Goal: Task Accomplishment & Management: Use online tool/utility

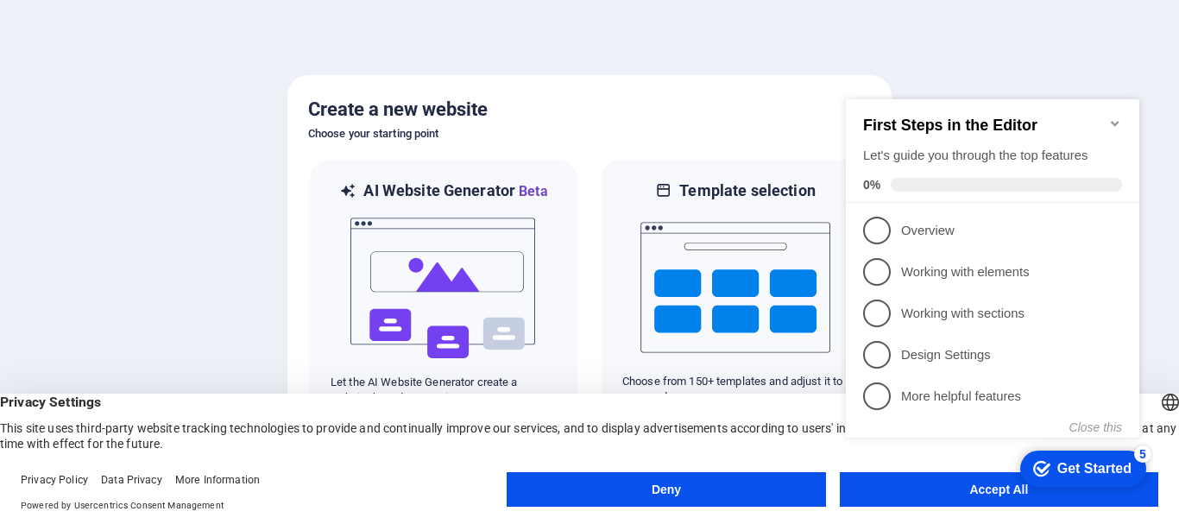
click div "checkmark Get Started 5 First Steps in the Editor Let's guide you through the t…"
click at [997, 496] on appcues-checklist "Contextual help checklist present on screen" at bounding box center [996, 286] width 314 height 424
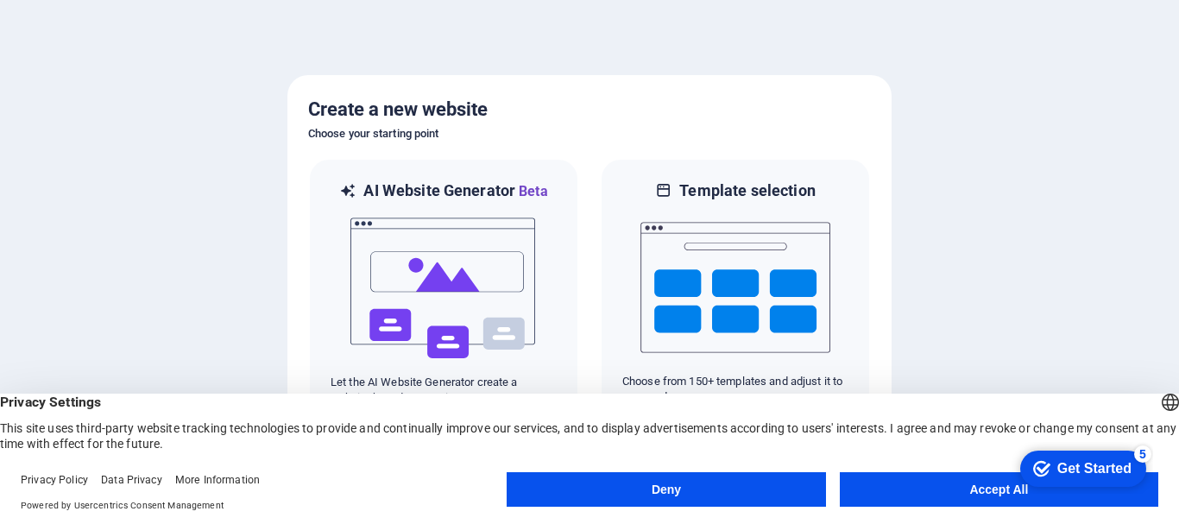
click at [997, 489] on button "Accept All" at bounding box center [999, 489] width 318 height 35
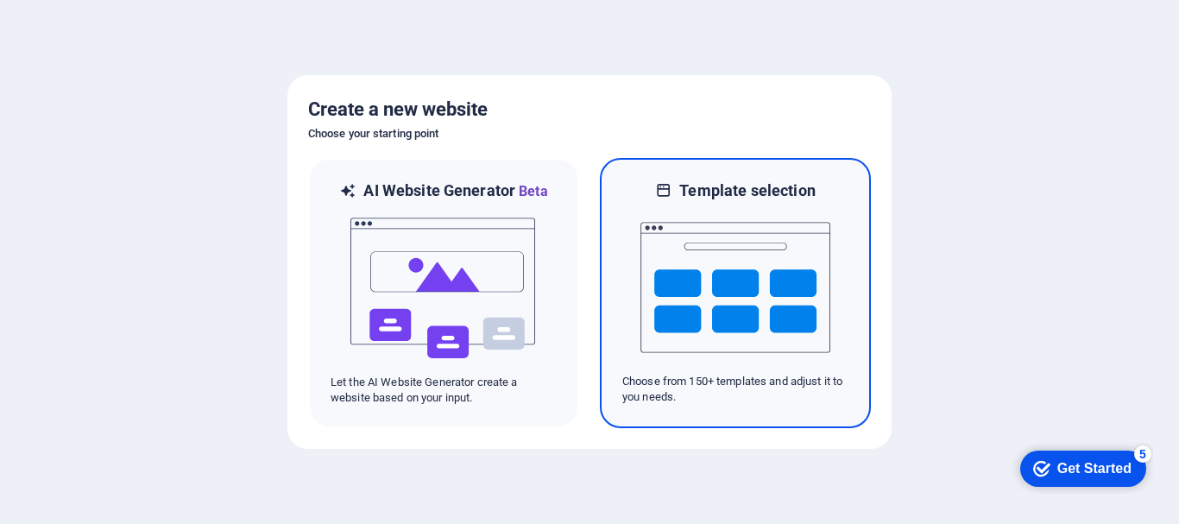
click at [698, 324] on img at bounding box center [735, 287] width 190 height 173
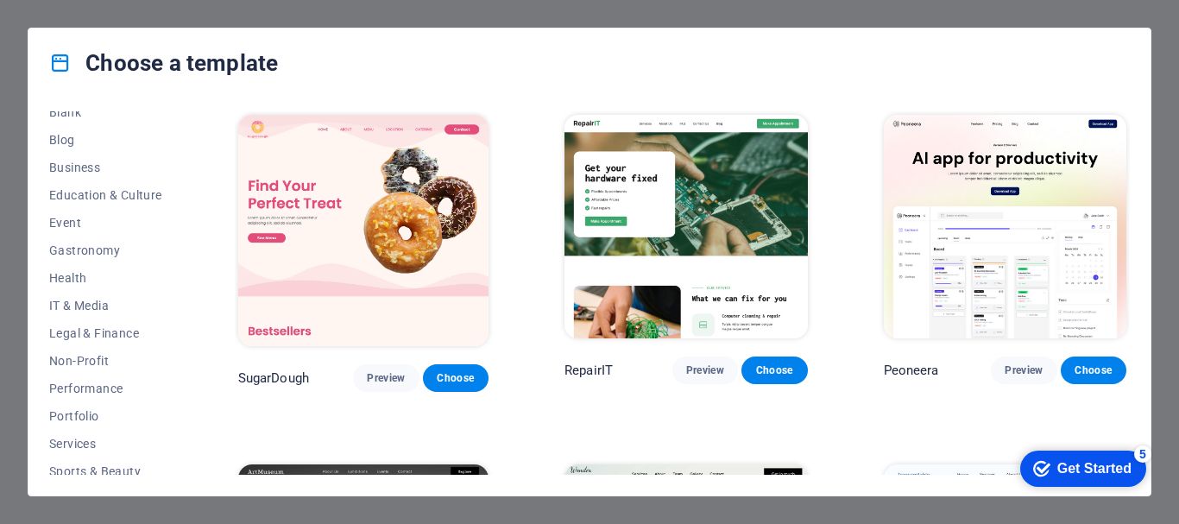
scroll to position [242, 0]
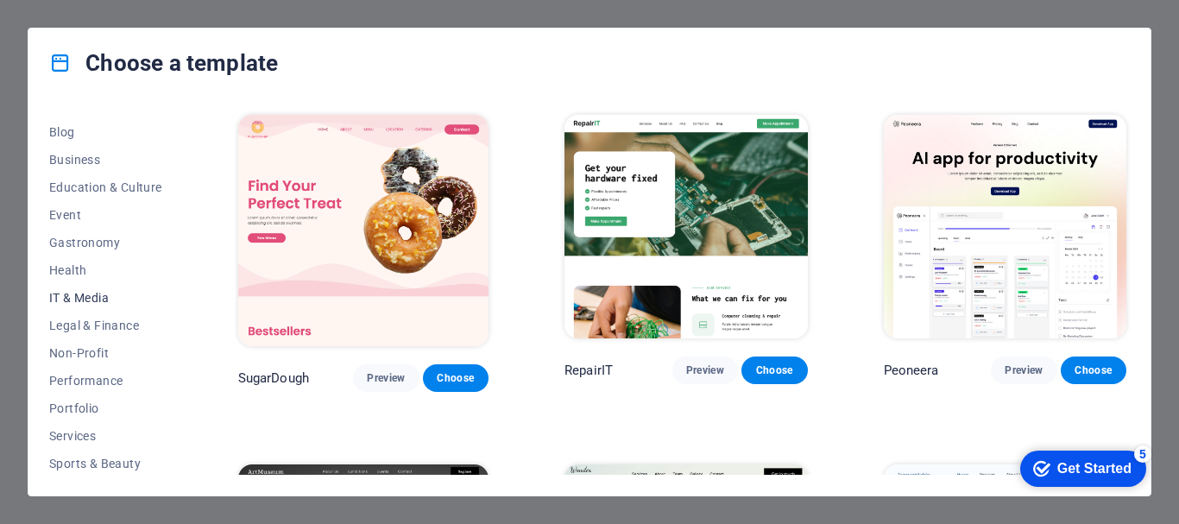
click at [101, 297] on span "IT & Media" at bounding box center [105, 298] width 113 height 14
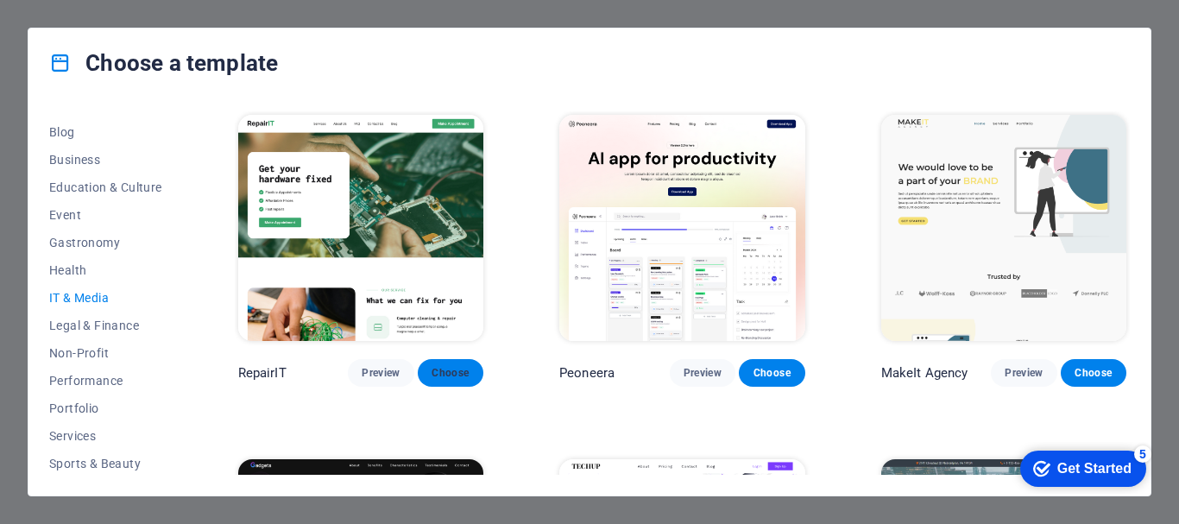
click at [454, 375] on span "Choose" at bounding box center [450, 373] width 38 height 14
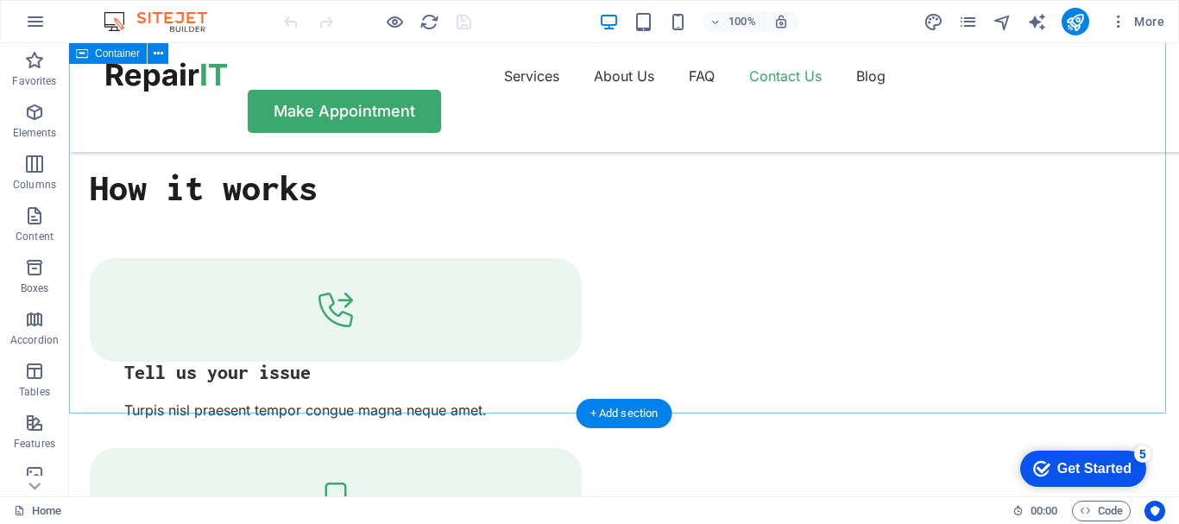
scroll to position [5679, 0]
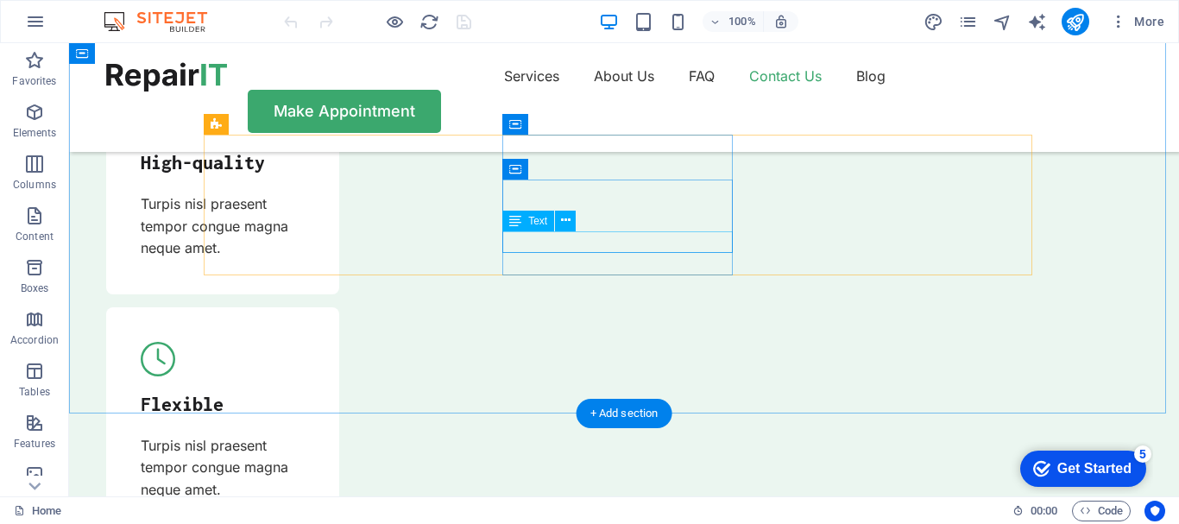
drag, startPoint x: 692, startPoint y: 239, endPoint x: 671, endPoint y: 236, distance: 20.9
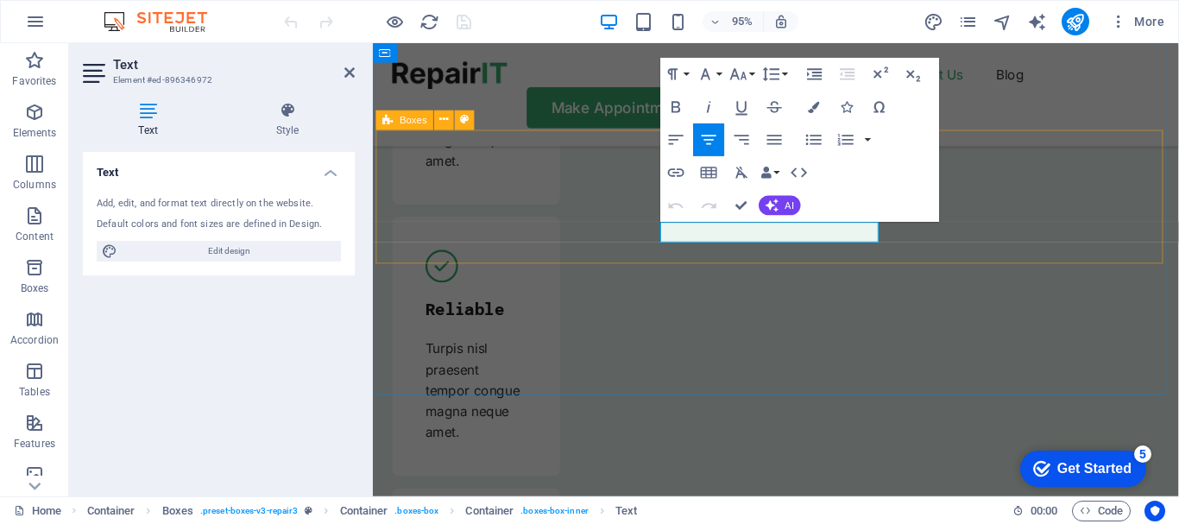
scroll to position [6067, 0]
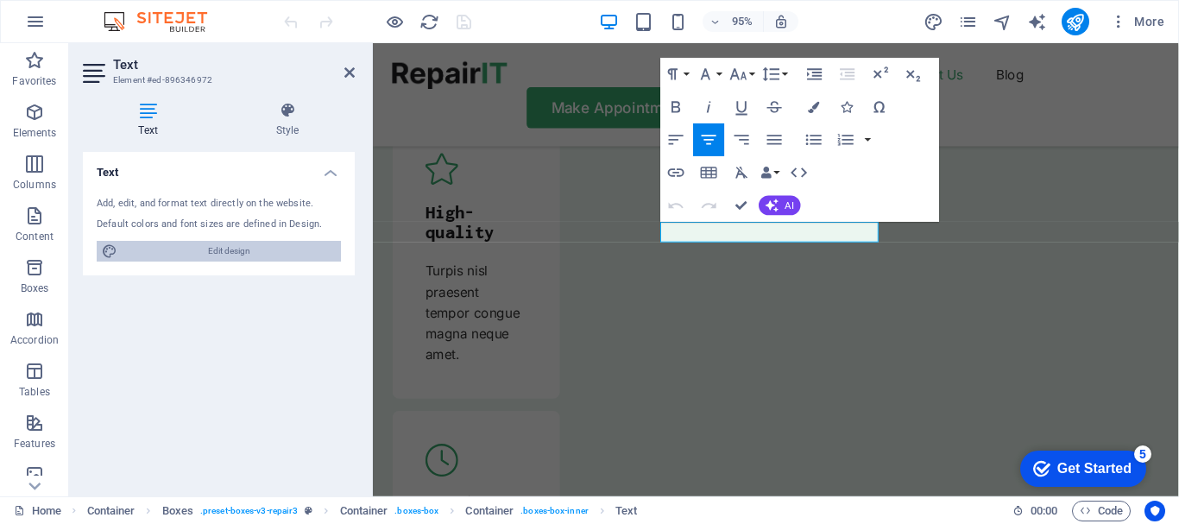
click at [234, 254] on span "Edit design" at bounding box center [229, 251] width 213 height 21
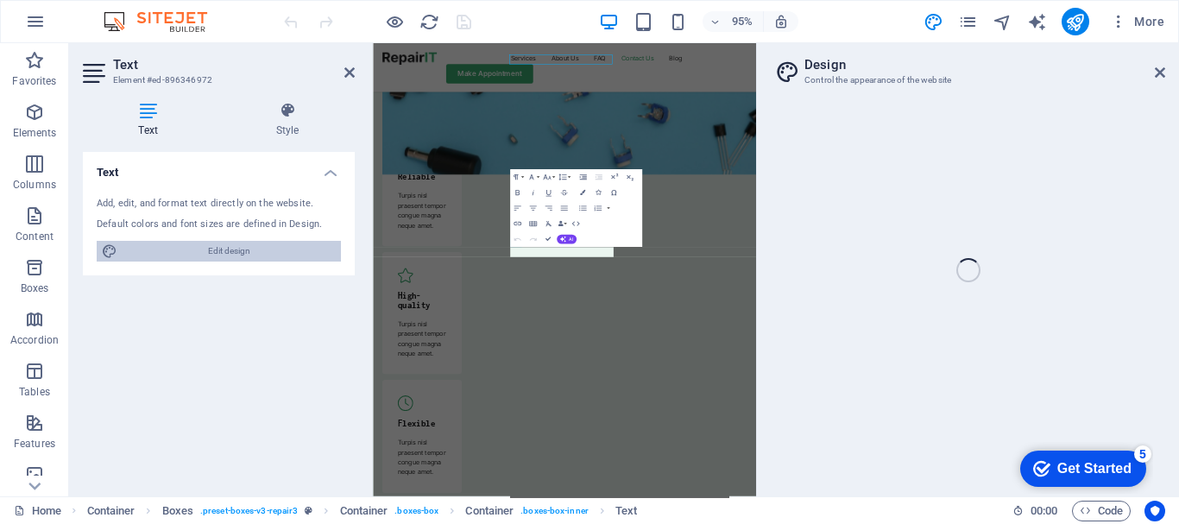
select select "px"
select select "400"
select select "px"
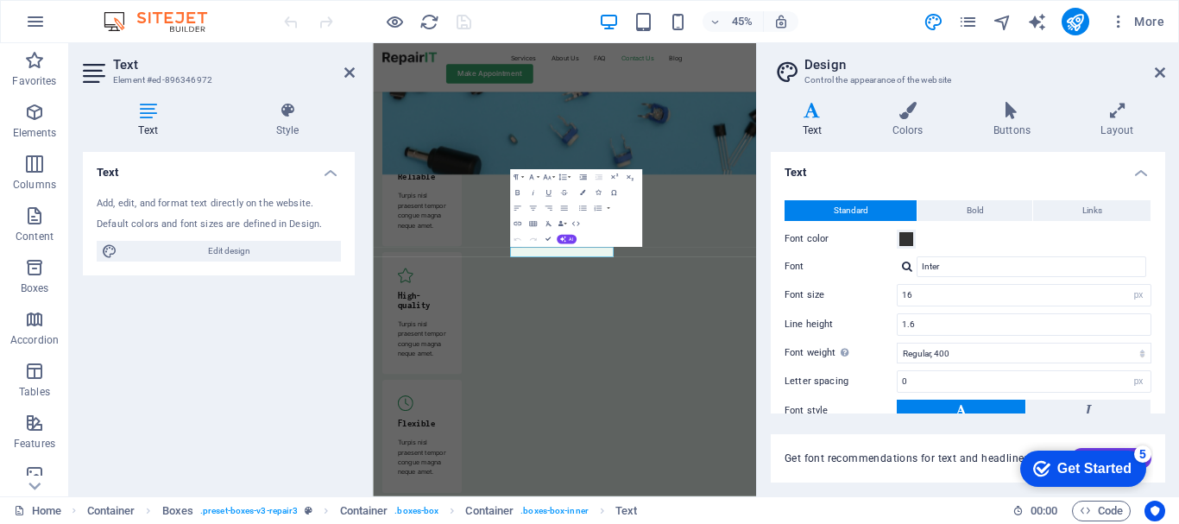
scroll to position [6229, 0]
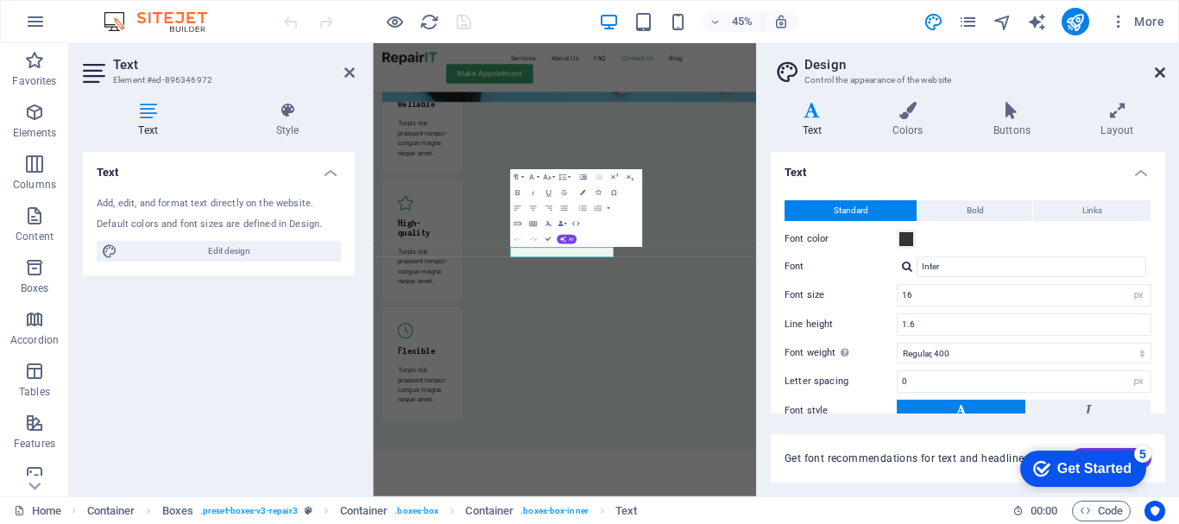
click at [1159, 73] on icon at bounding box center [1160, 73] width 10 height 14
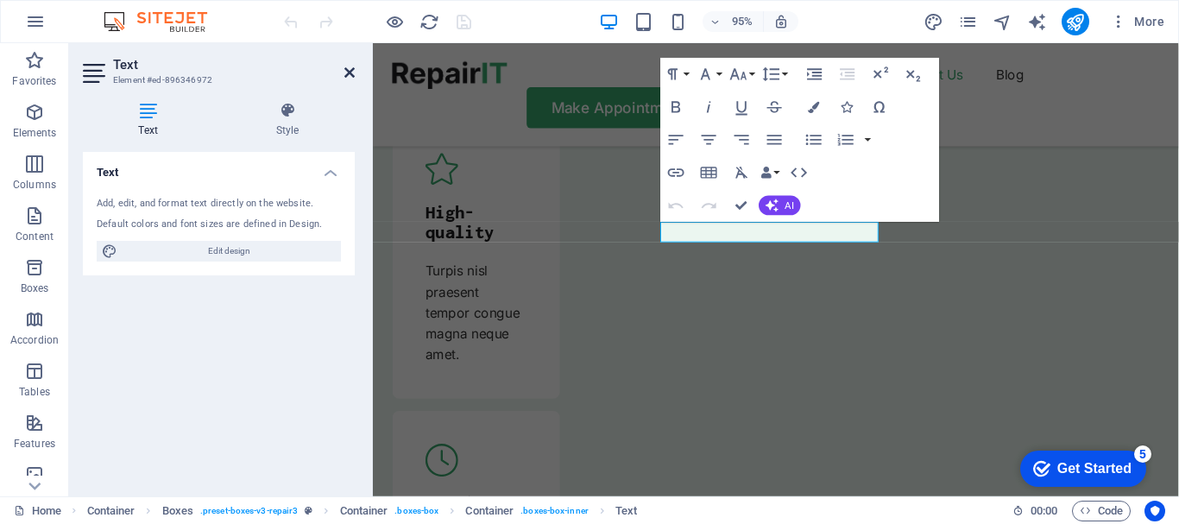
click at [352, 74] on icon at bounding box center [349, 73] width 10 height 14
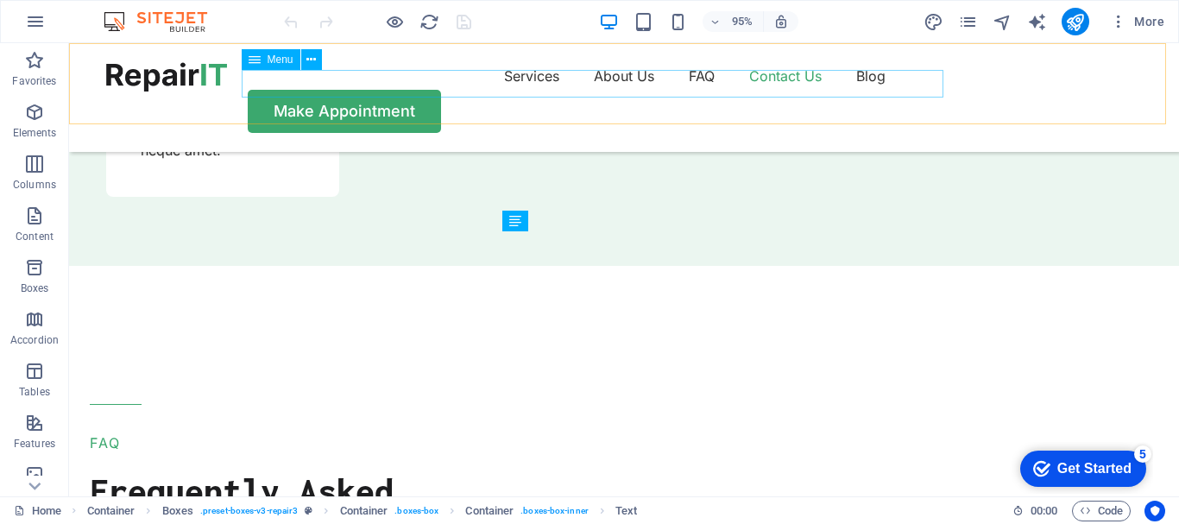
scroll to position [5679, 0]
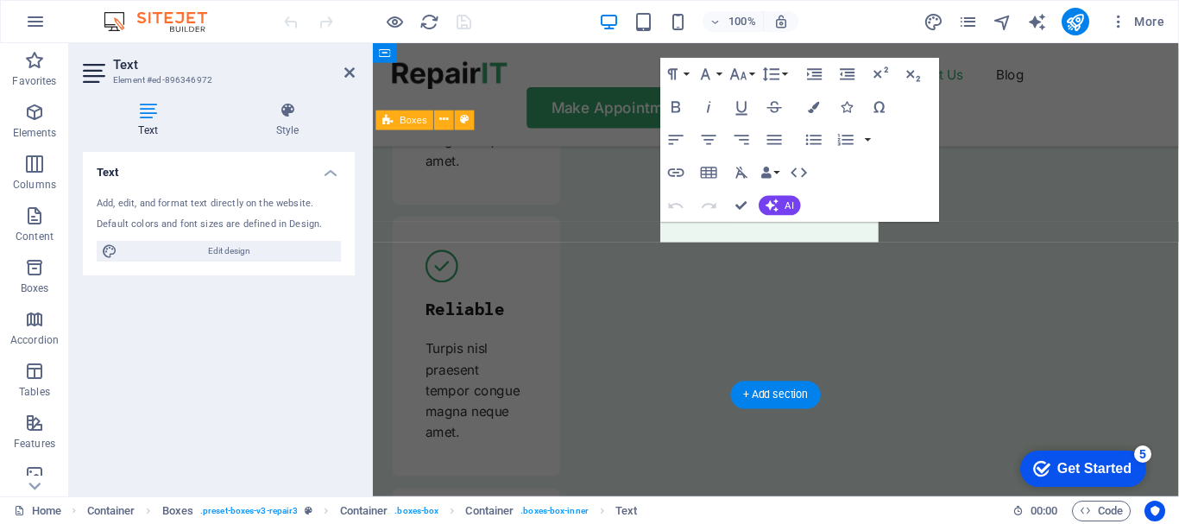
scroll to position [6067, 0]
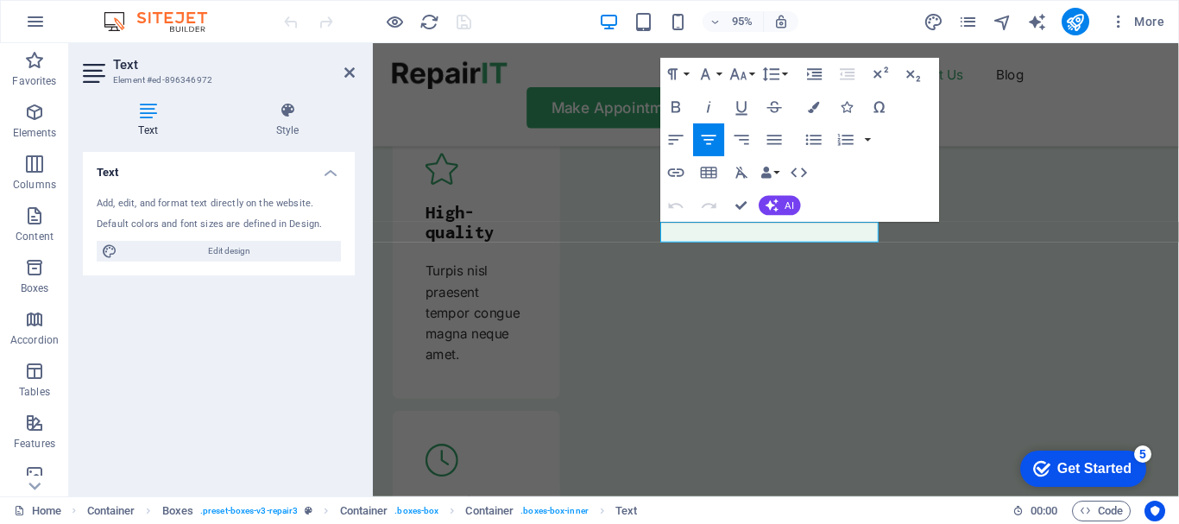
click at [216, 386] on div "Text Add, edit, and format text directly on the website. Default colors and fon…" at bounding box center [219, 317] width 272 height 331
click at [285, 115] on icon at bounding box center [287, 110] width 135 height 17
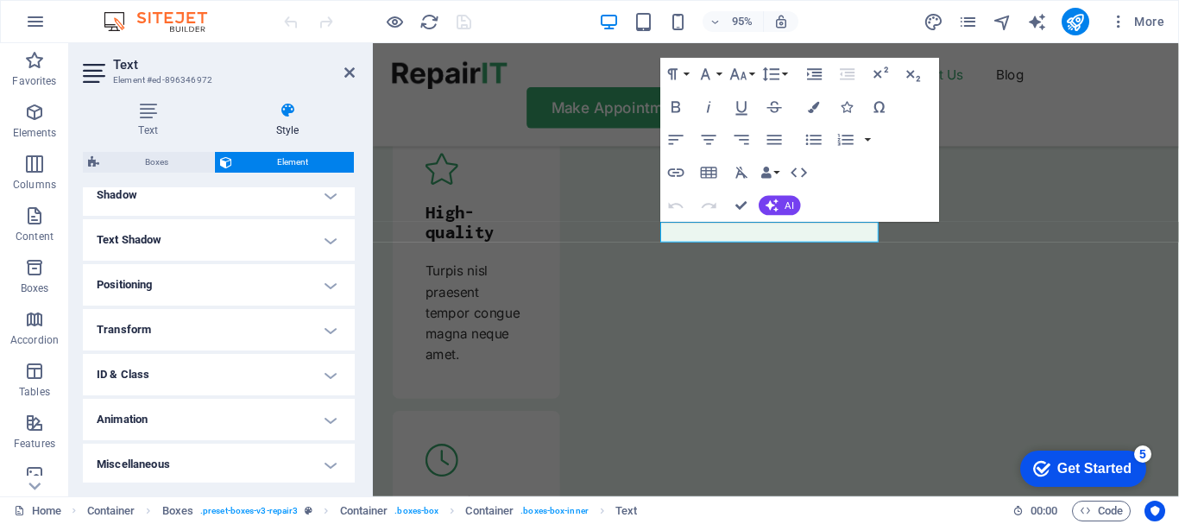
scroll to position [434, 0]
click at [350, 73] on icon at bounding box center [349, 73] width 10 height 14
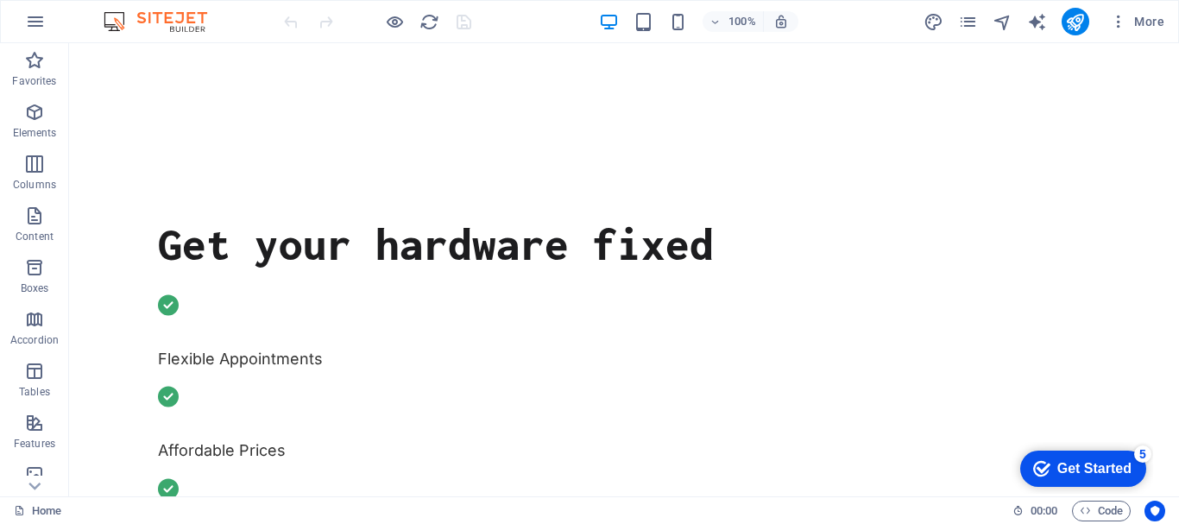
scroll to position [0, 0]
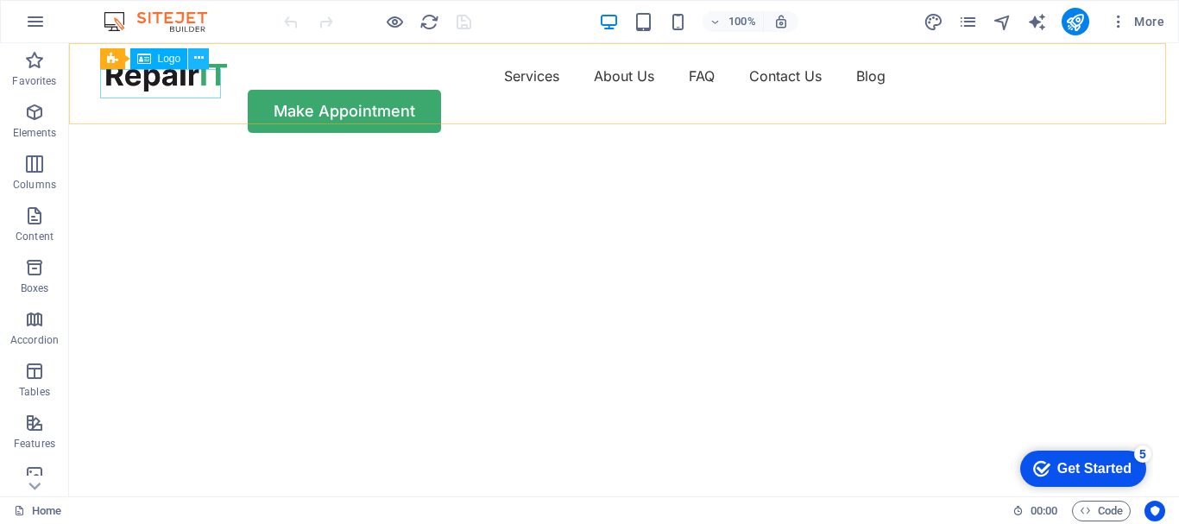
click at [201, 57] on icon at bounding box center [198, 58] width 9 height 18
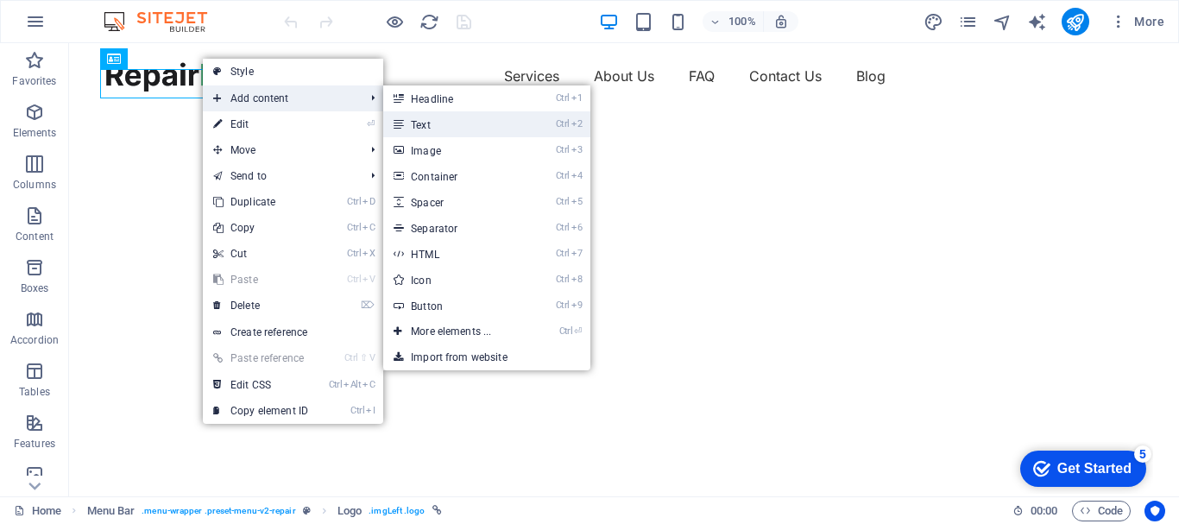
click at [425, 123] on link "Ctrl 2 Text" at bounding box center [454, 124] width 142 height 26
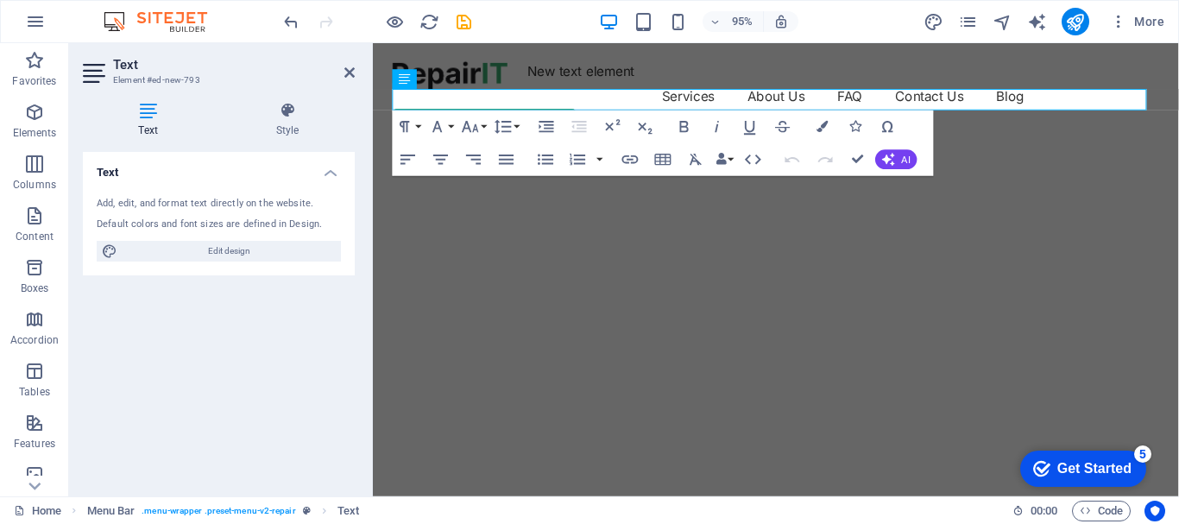
click at [200, 376] on div "Text Add, edit, and format text directly on the website. Default colors and fon…" at bounding box center [219, 317] width 272 height 331
click at [348, 69] on icon at bounding box center [349, 73] width 10 height 14
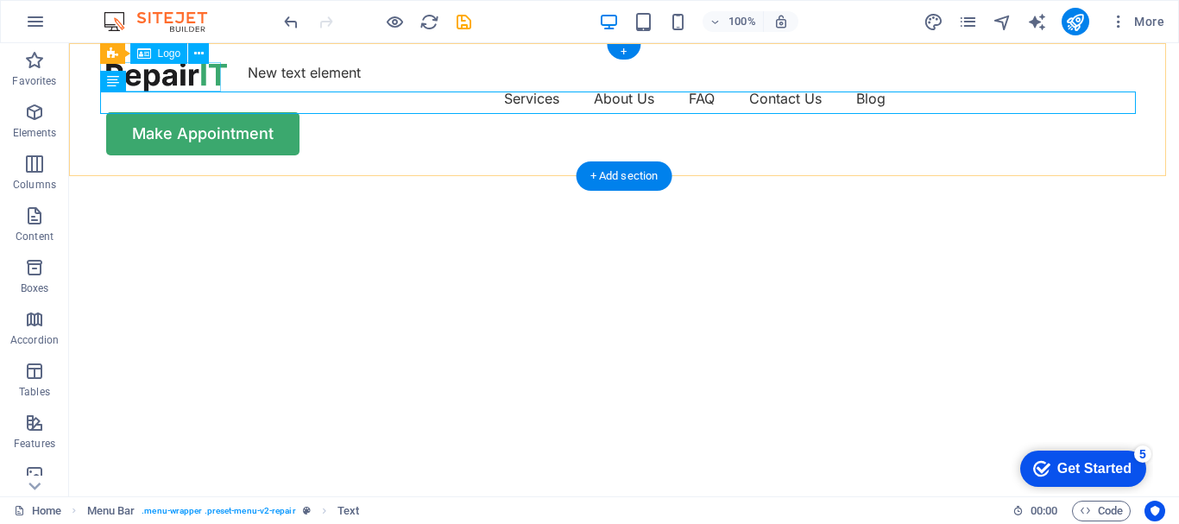
click at [212, 71] on div at bounding box center [166, 76] width 121 height 29
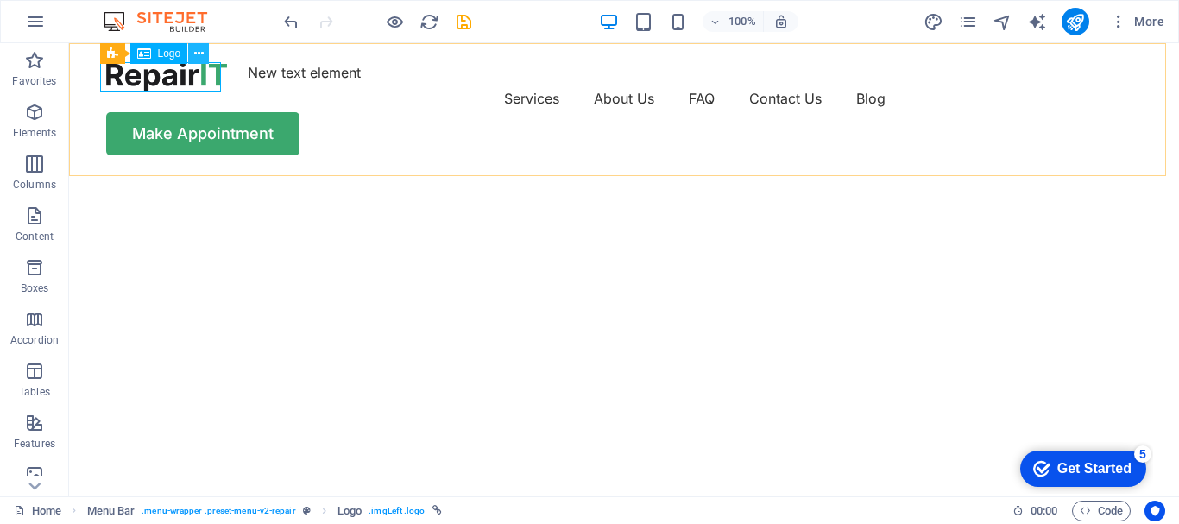
click at [203, 51] on icon at bounding box center [198, 54] width 9 height 18
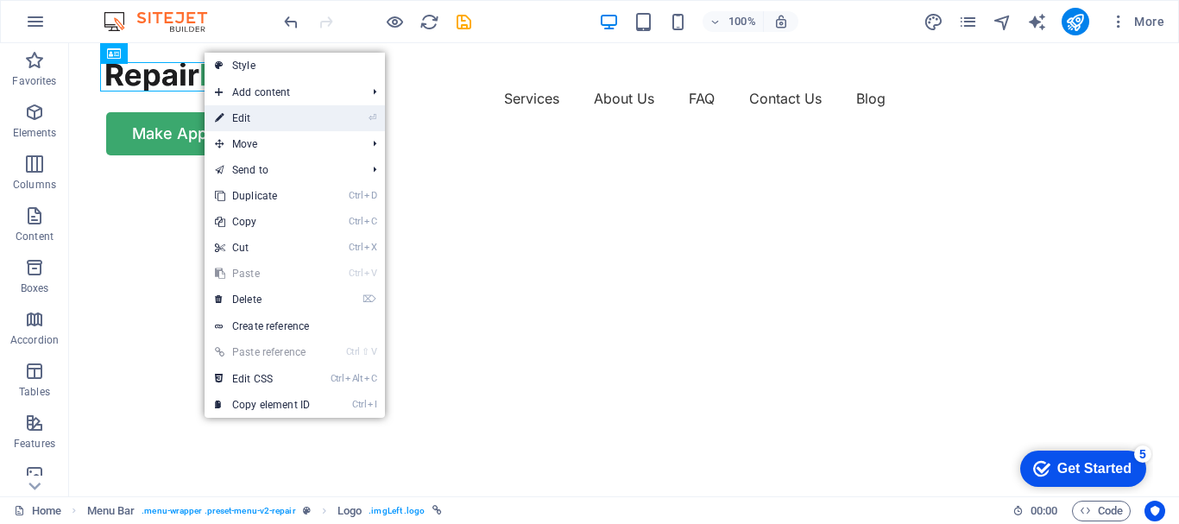
click at [253, 112] on link "⏎ Edit" at bounding box center [263, 118] width 116 height 26
select select "px"
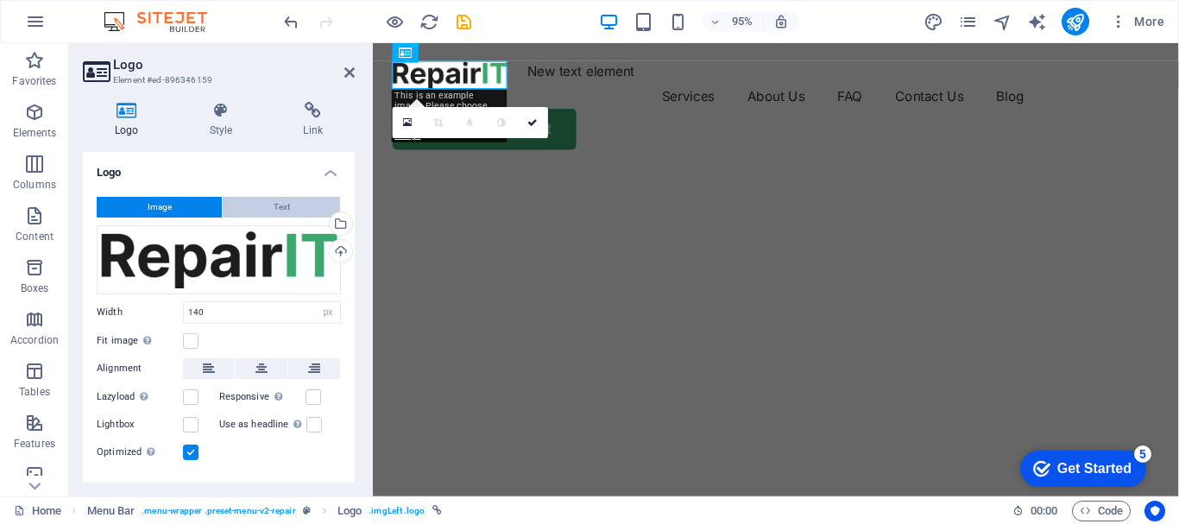
click at [291, 208] on button "Text" at bounding box center [281, 207] width 117 height 21
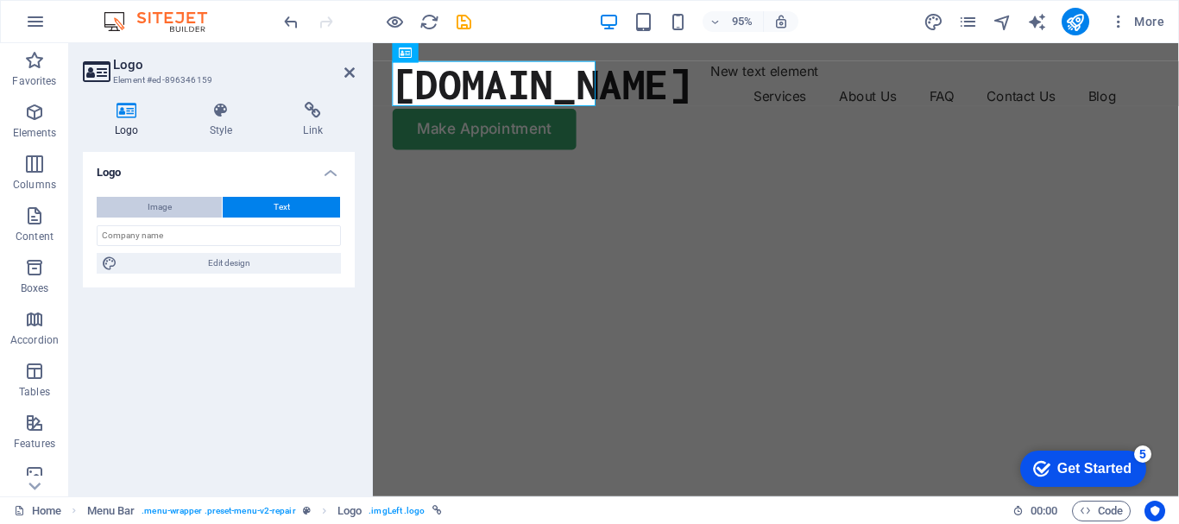
click at [179, 209] on button "Image" at bounding box center [159, 207] width 125 height 21
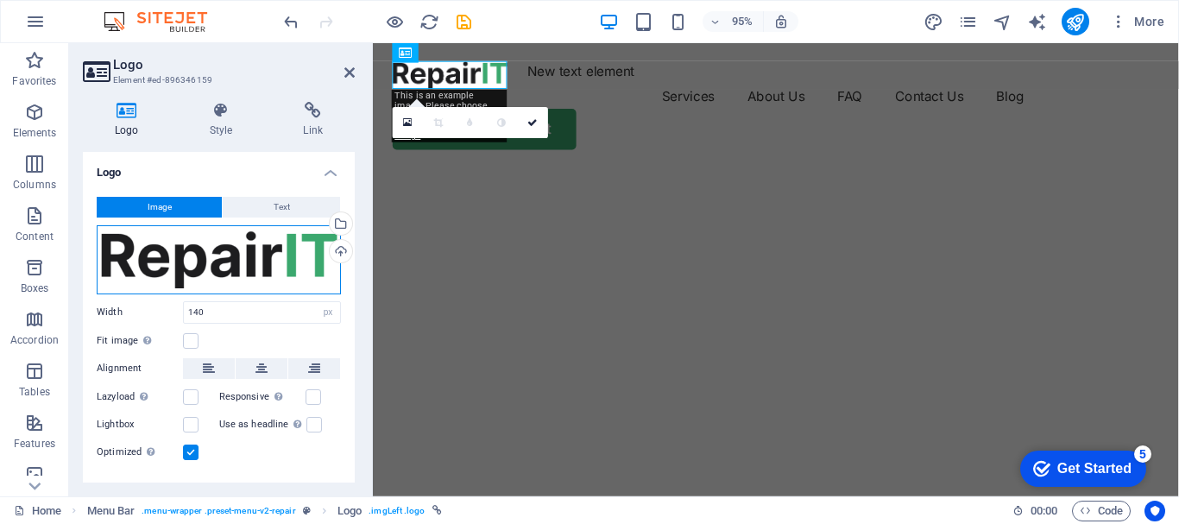
click at [199, 255] on div "Drag files here, click to choose files or select files from Files or our free s…" at bounding box center [219, 259] width 244 height 69
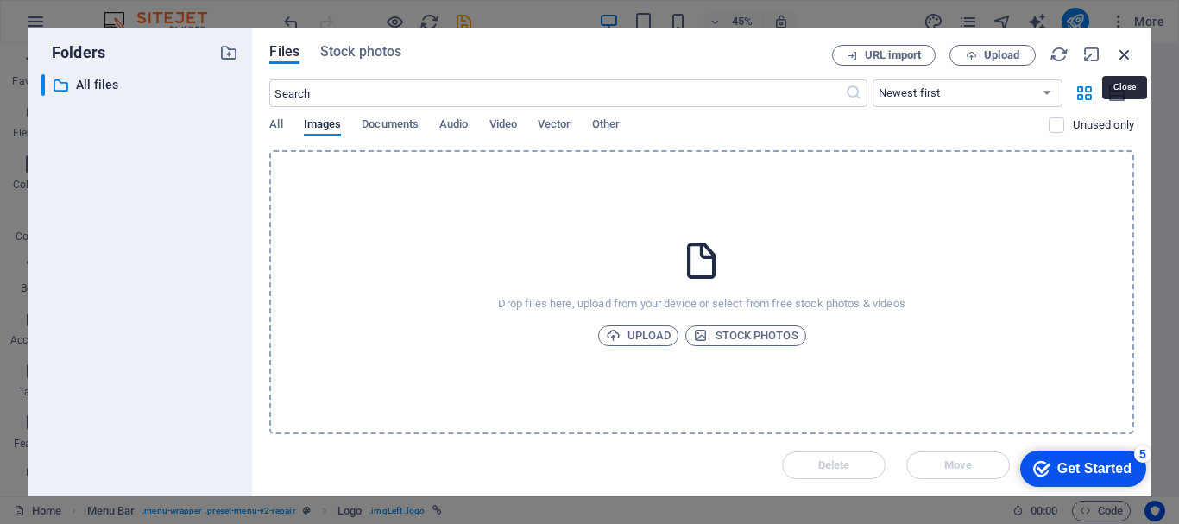
click at [1124, 54] on icon "button" at bounding box center [1124, 54] width 19 height 19
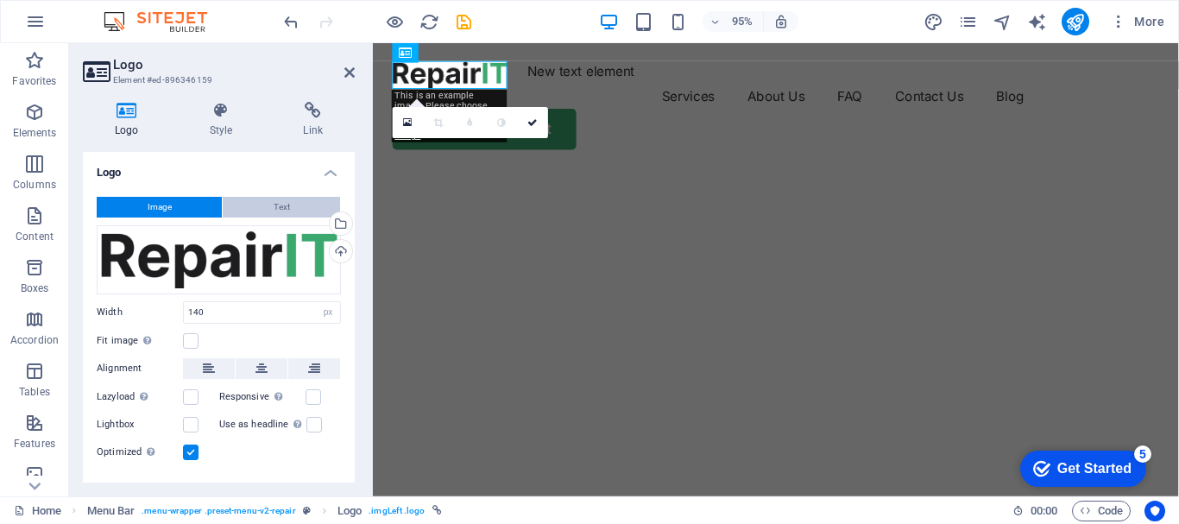
click at [276, 210] on span "Text" at bounding box center [282, 207] width 16 height 21
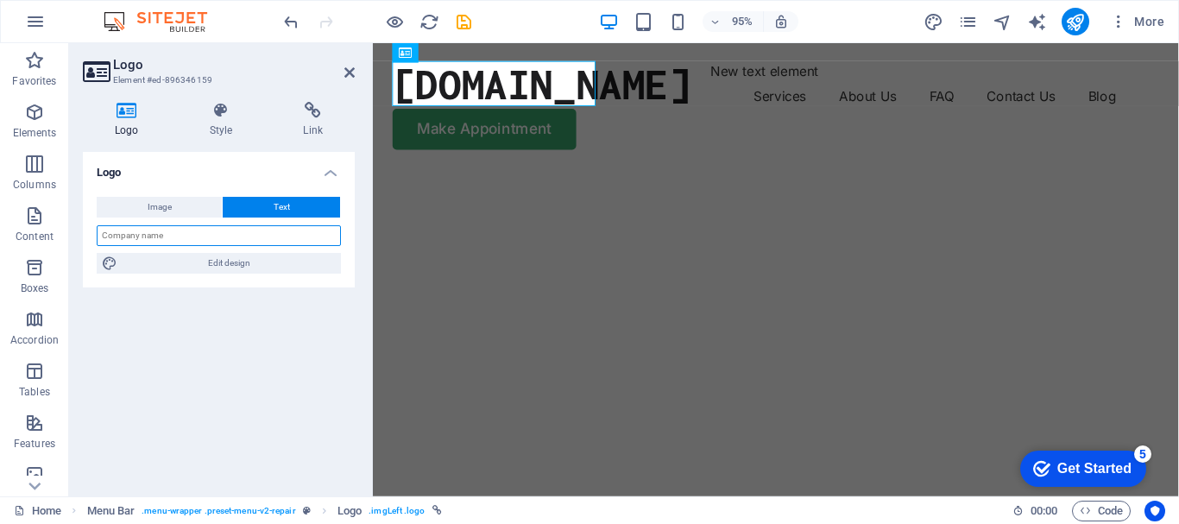
click at [196, 231] on input "text" at bounding box center [219, 235] width 244 height 21
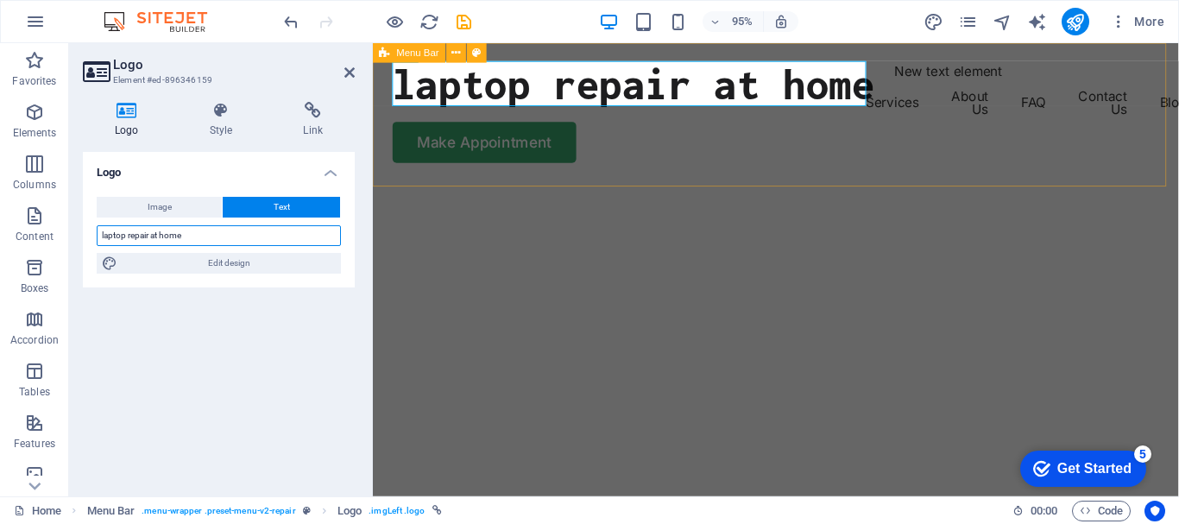
type input "laptop repair at home"
click at [966, 77] on div "laptop repair at home New text element Services About Us FAQ Contact Us Blog Ma…" at bounding box center [797, 115] width 848 height 145
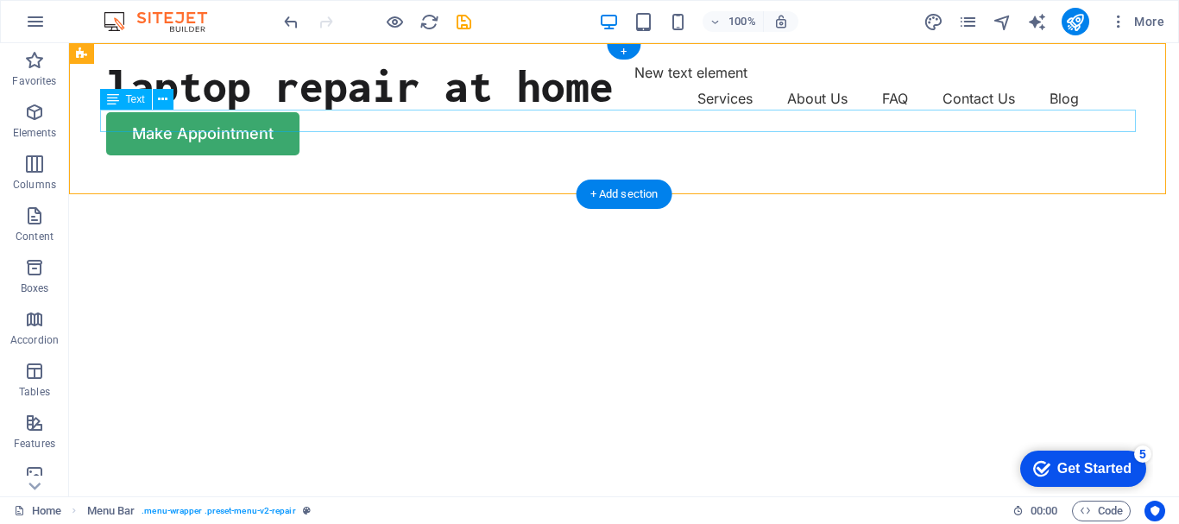
click at [193, 85] on div "New text element" at bounding box center [624, 73] width 1036 height 22
click at [162, 100] on icon at bounding box center [162, 100] width 9 height 18
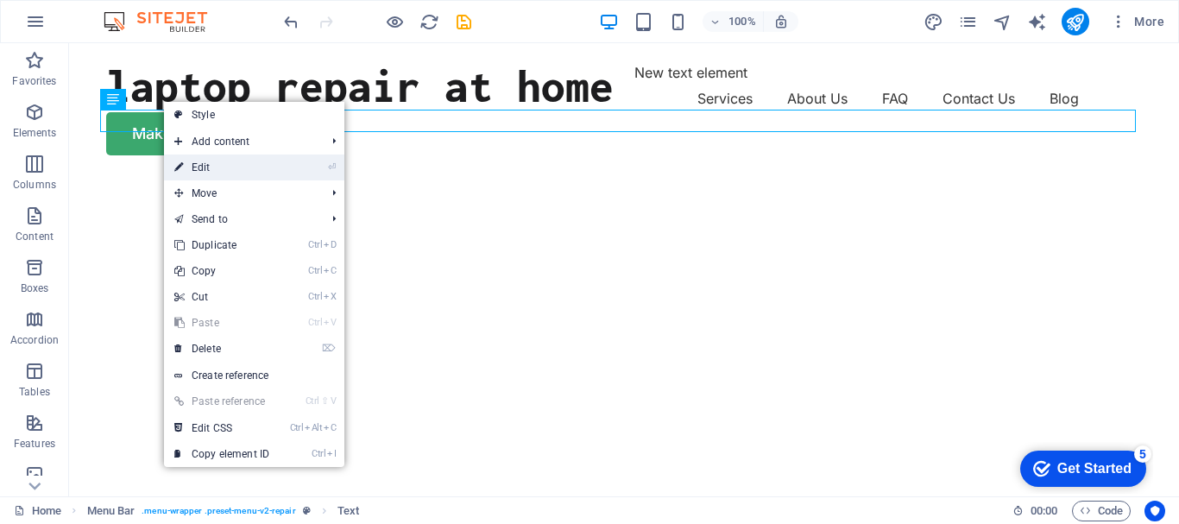
click at [212, 167] on link "⏎ Edit" at bounding box center [222, 167] width 116 height 26
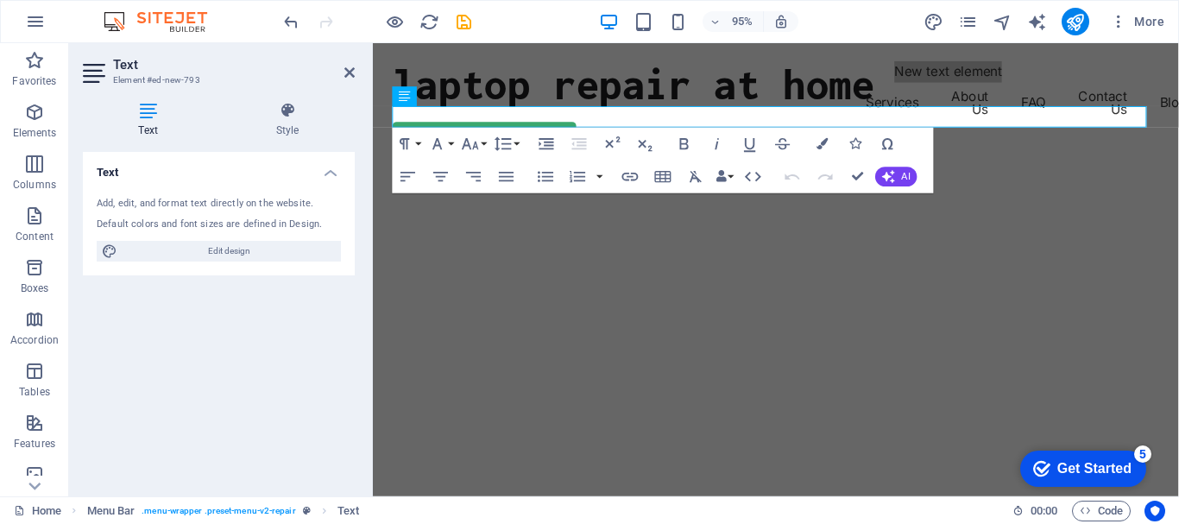
click at [269, 408] on div "Text Add, edit, and format text directly on the website. Default colors and fon…" at bounding box center [219, 317] width 272 height 331
click at [1026, 185] on div "laptop repair at home New text element Services About Us FAQ Contact Us Blog Ma…" at bounding box center [797, 115] width 848 height 145
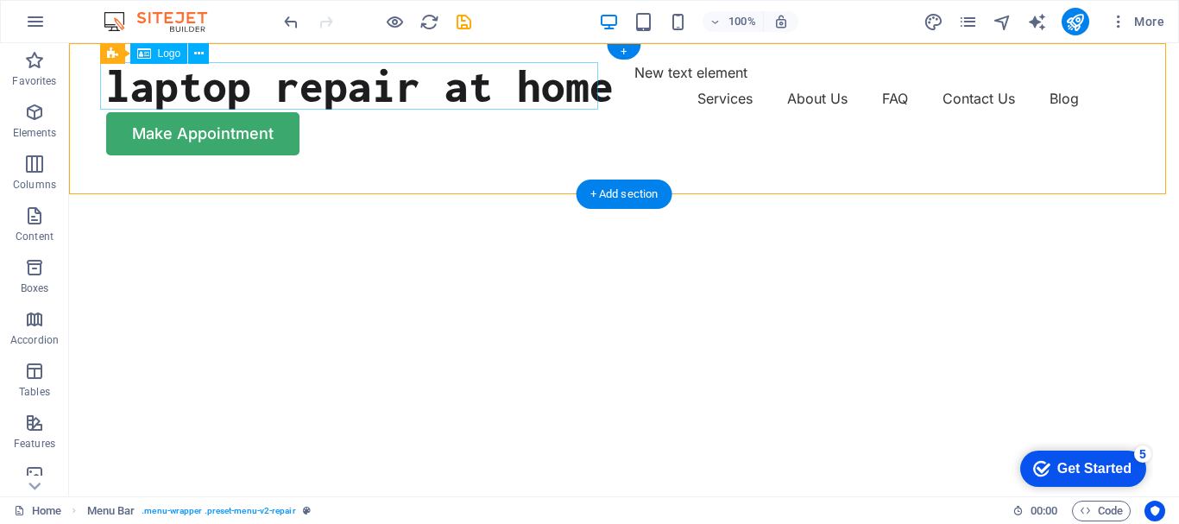
click at [287, 80] on div "laptop repair at home" at bounding box center [359, 85] width 507 height 47
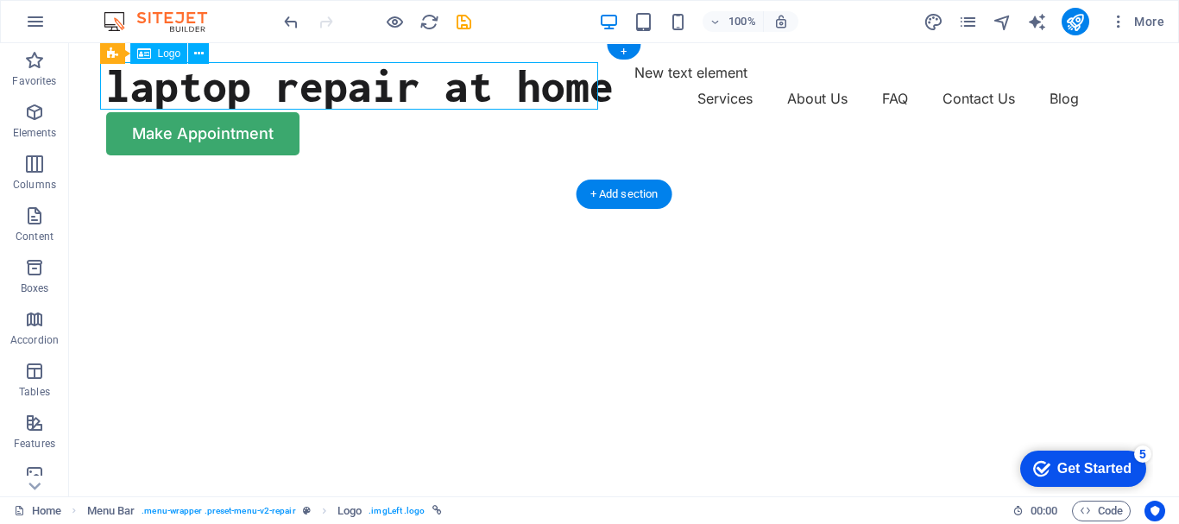
click at [287, 80] on div "laptop repair at home" at bounding box center [359, 85] width 507 height 47
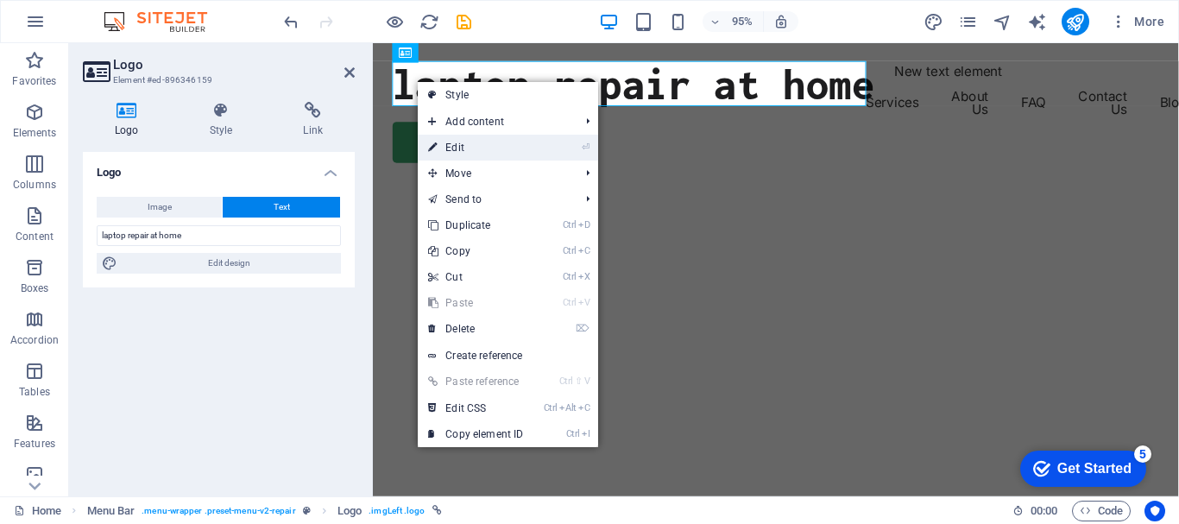
click at [457, 148] on link "⏎ Edit" at bounding box center [476, 148] width 116 height 26
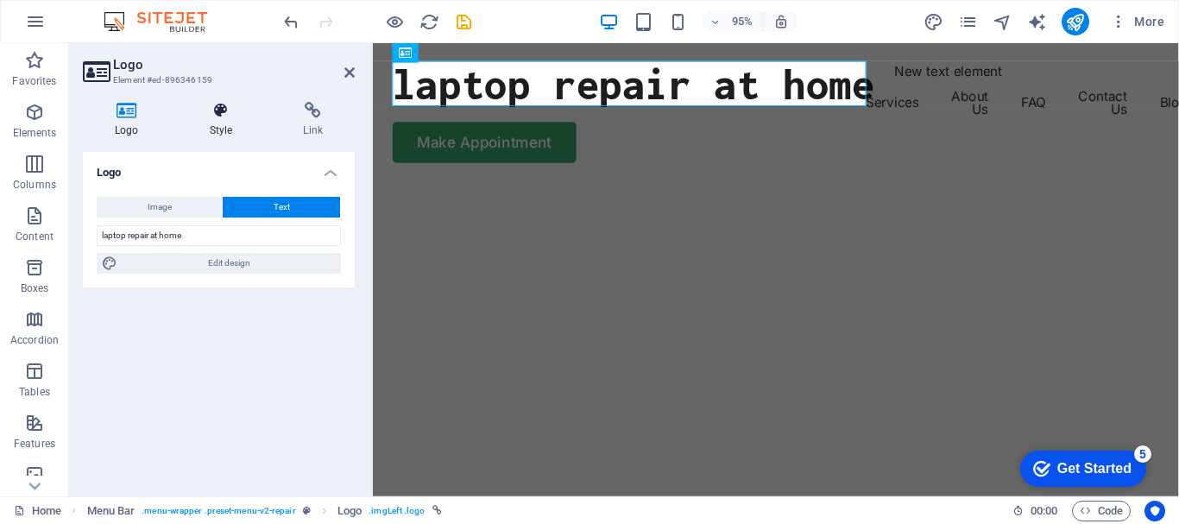
click at [224, 109] on icon at bounding box center [221, 110] width 87 height 17
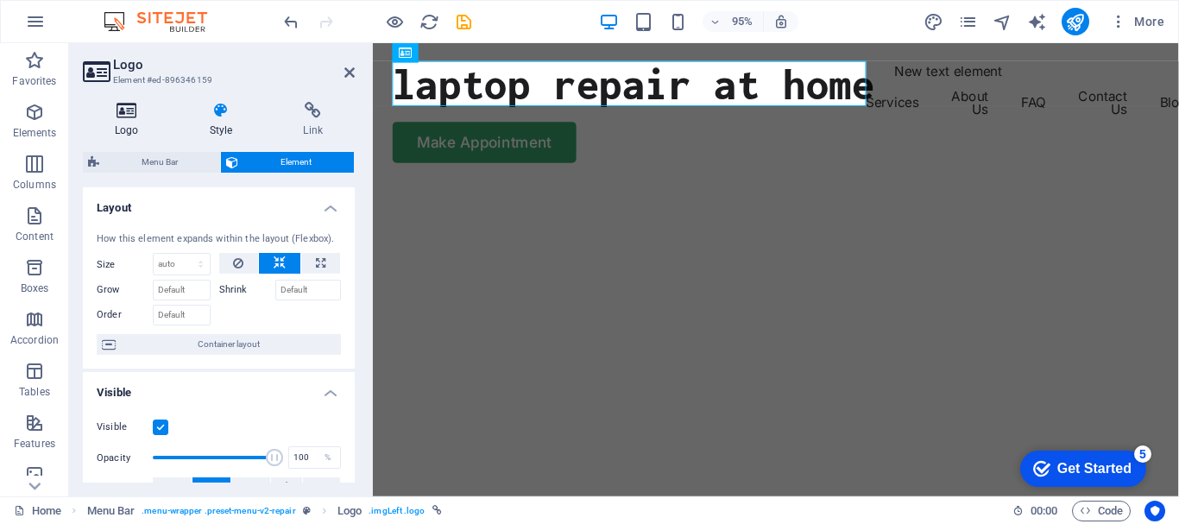
click at [140, 109] on icon at bounding box center [127, 110] width 88 height 17
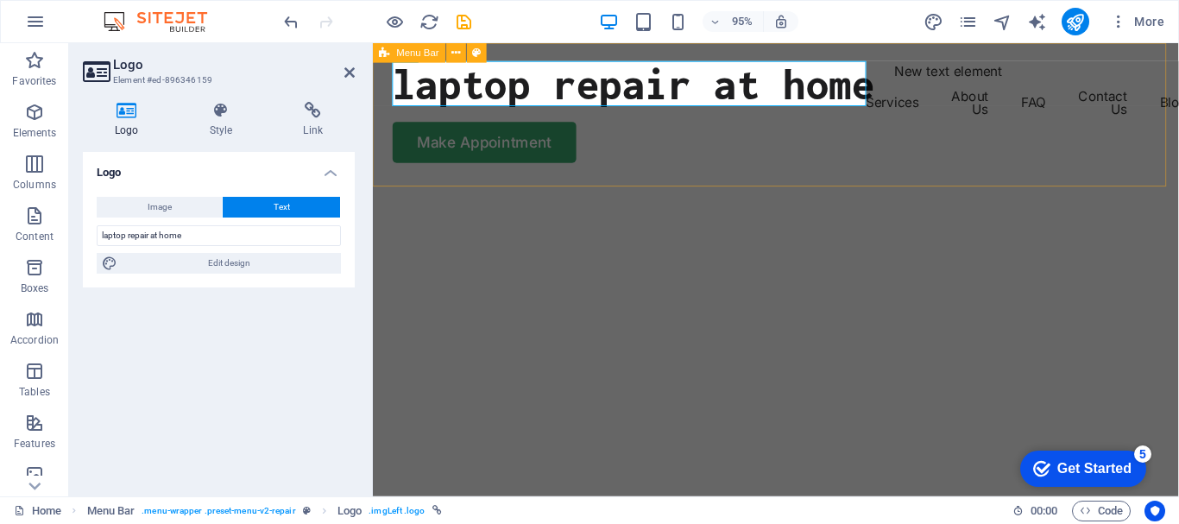
click at [967, 88] on div "laptop repair at home New text element Services About Us FAQ Contact Us Blog Ma…" at bounding box center [797, 115] width 848 height 145
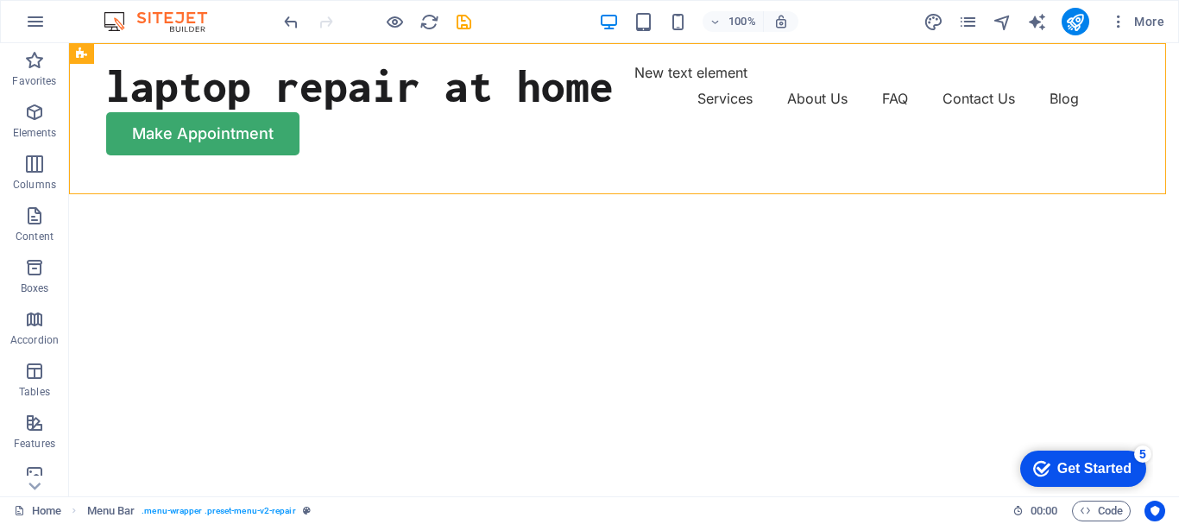
click at [1067, 466] on div "Get Started" at bounding box center [1094, 469] width 74 height 16
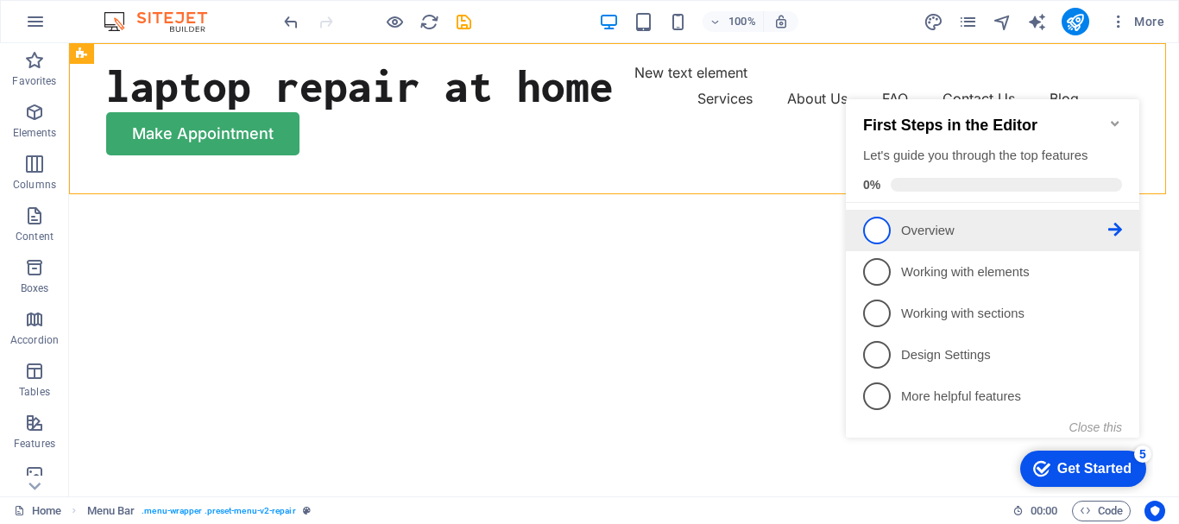
click at [879, 228] on span "1" at bounding box center [877, 231] width 28 height 28
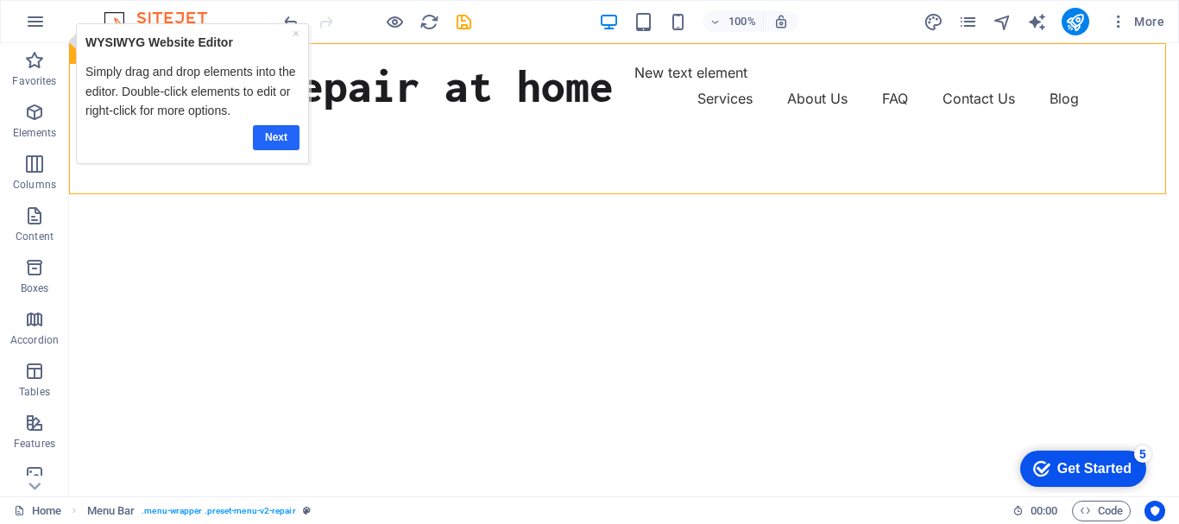
click at [280, 135] on link "Next" at bounding box center [275, 137] width 47 height 25
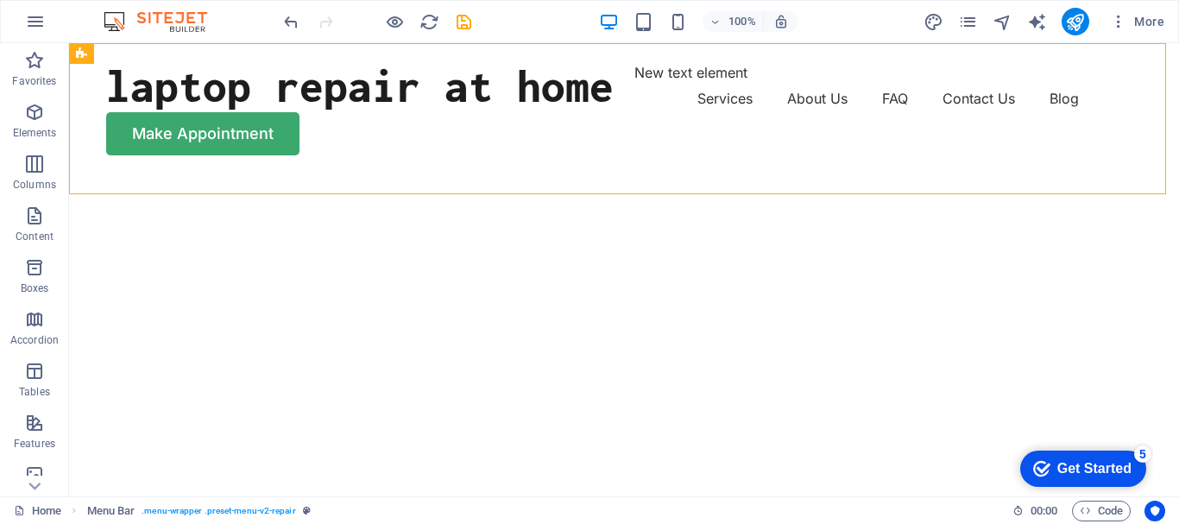
drag, startPoint x: 1173, startPoint y: 224, endPoint x: 859, endPoint y: 71, distance: 349.3
click at [460, 18] on icon "save" at bounding box center [464, 22] width 20 height 20
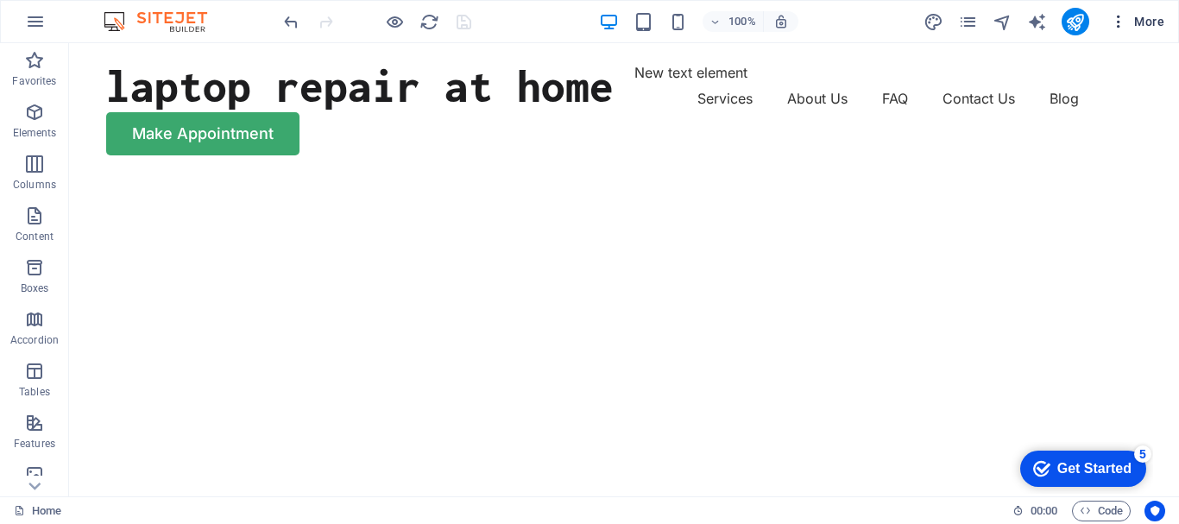
click at [1151, 21] on span "More" at bounding box center [1137, 21] width 54 height 17
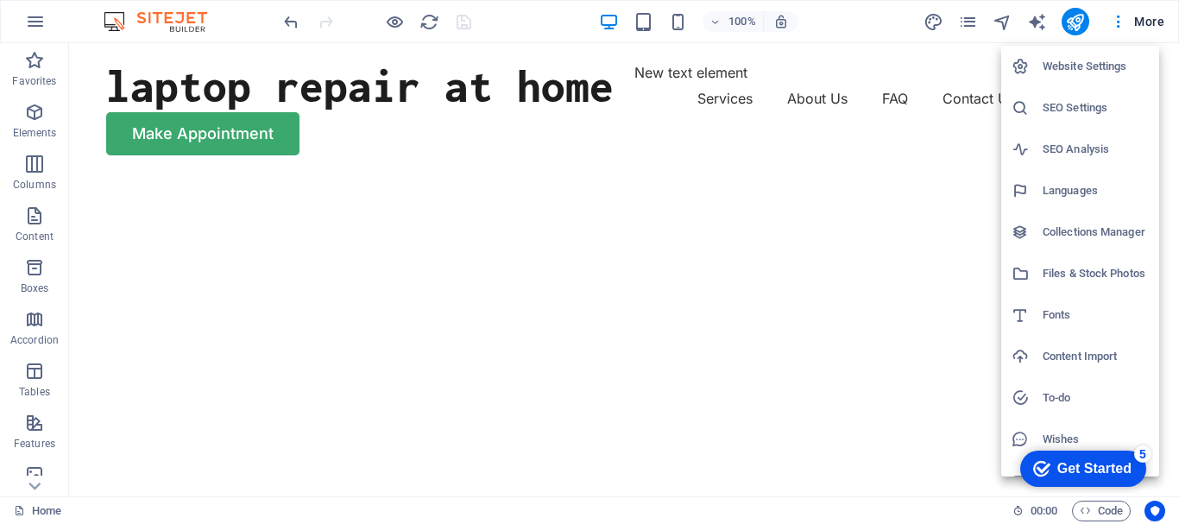
click at [1053, 110] on h6 "SEO Settings" at bounding box center [1095, 108] width 106 height 21
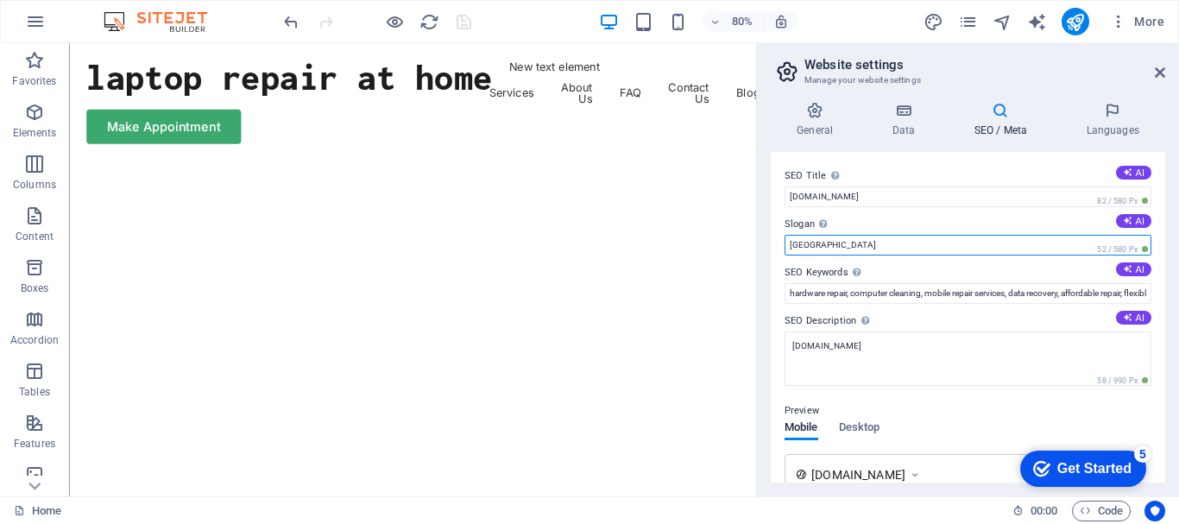
drag, startPoint x: 856, startPoint y: 249, endPoint x: 786, endPoint y: 236, distance: 71.1
click at [786, 236] on input "[GEOGRAPHIC_DATA]" at bounding box center [967, 245] width 367 height 21
type input "laptop"
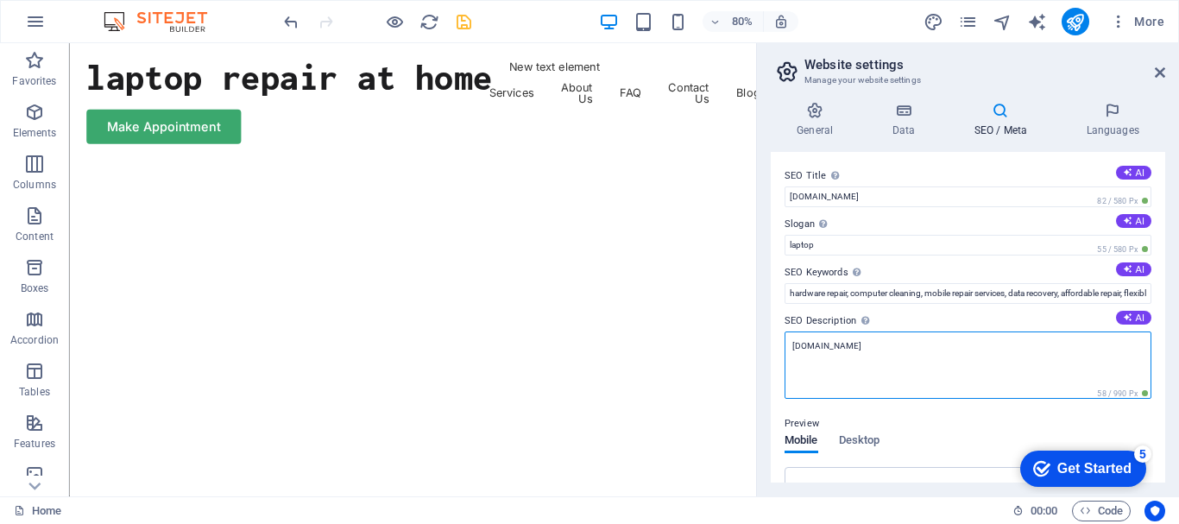
click at [789, 348] on textarea "[DOMAIN_NAME]" at bounding box center [967, 364] width 367 height 67
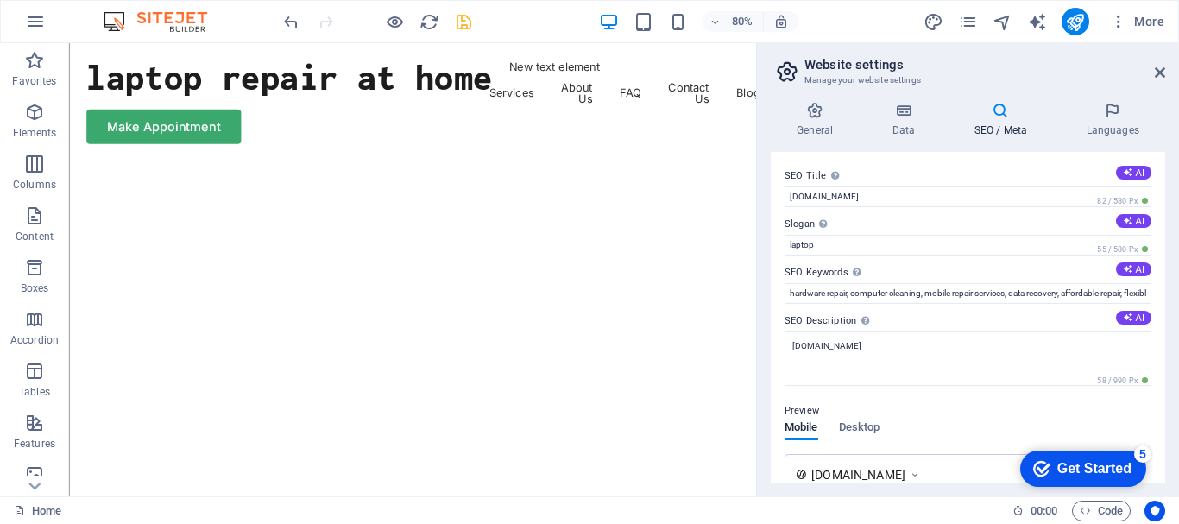
click at [1093, 465] on div "Get Started" at bounding box center [1094, 469] width 74 height 16
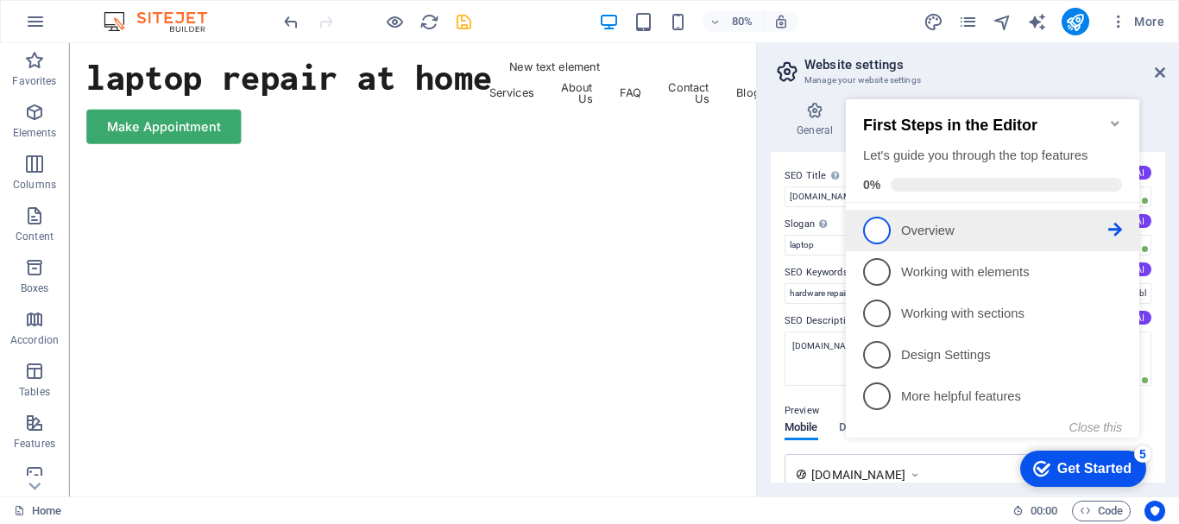
click at [880, 234] on span "1" at bounding box center [877, 231] width 28 height 28
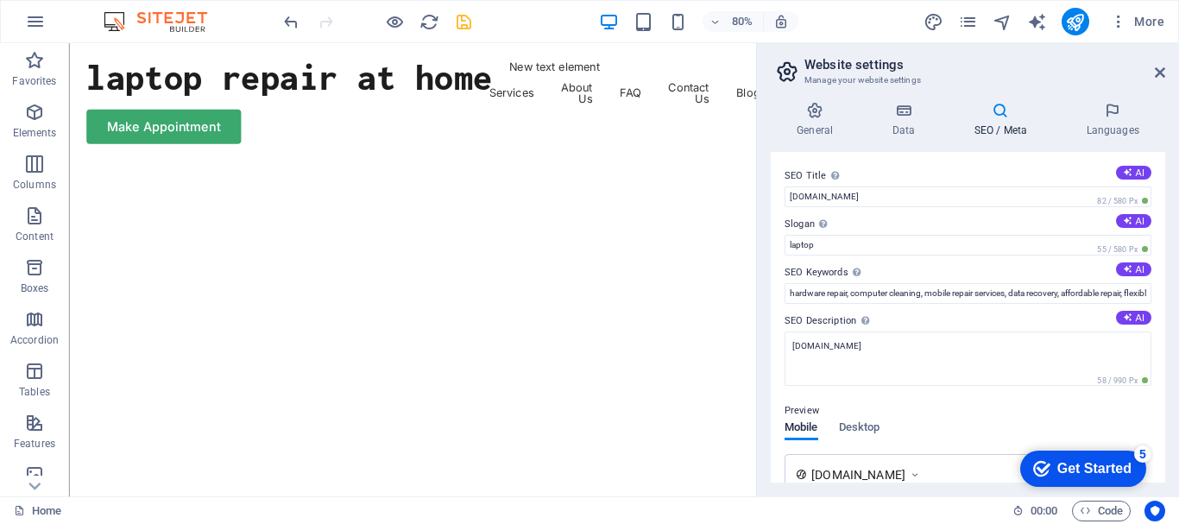
click at [1088, 469] on div "Get Started" at bounding box center [1094, 469] width 74 height 16
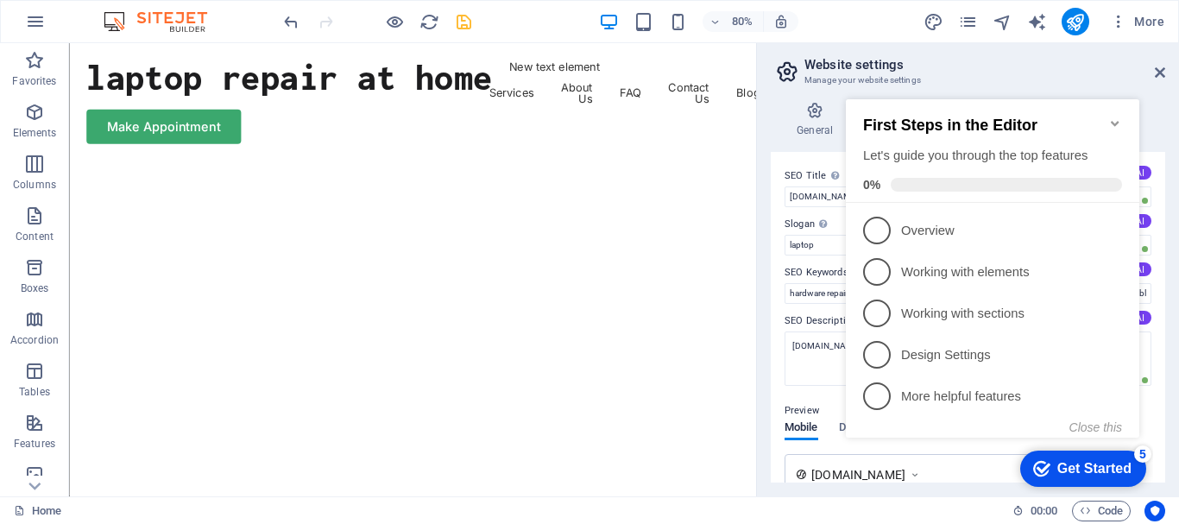
click at [1116, 121] on icon "Minimize checklist" at bounding box center [1115, 123] width 8 height 5
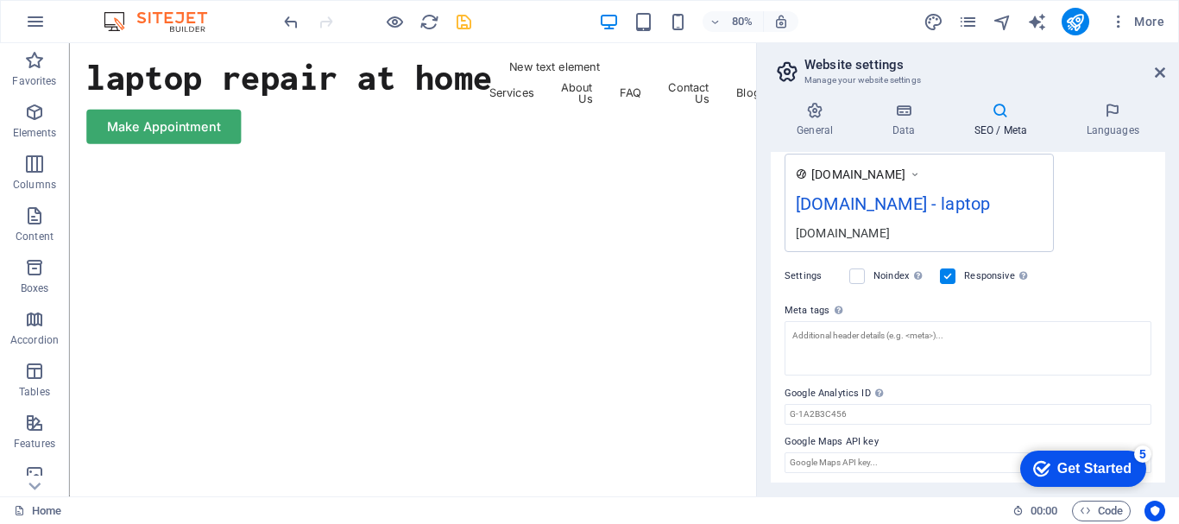
scroll to position [305, 0]
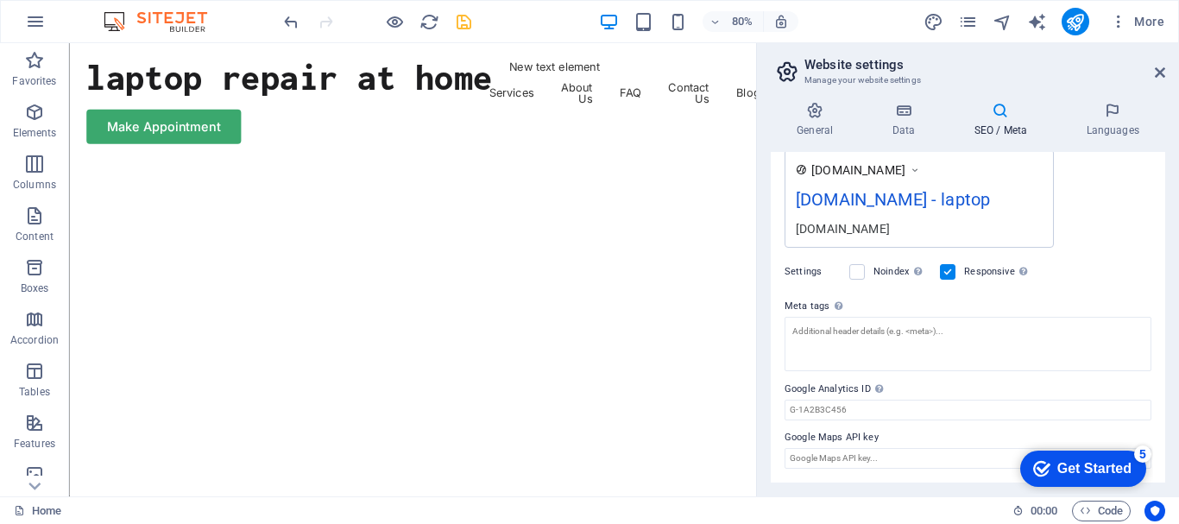
click at [1049, 468] on div "checkmark Get Started 5" at bounding box center [1082, 468] width 98 height 17
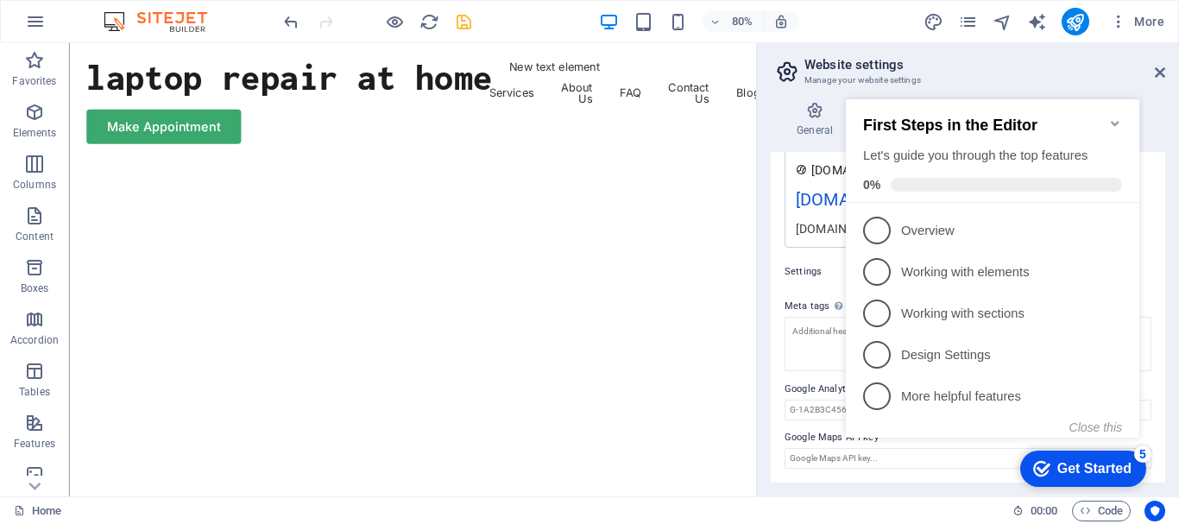
click at [1049, 468] on div "checkmark Get Started 5" at bounding box center [1082, 468] width 98 height 17
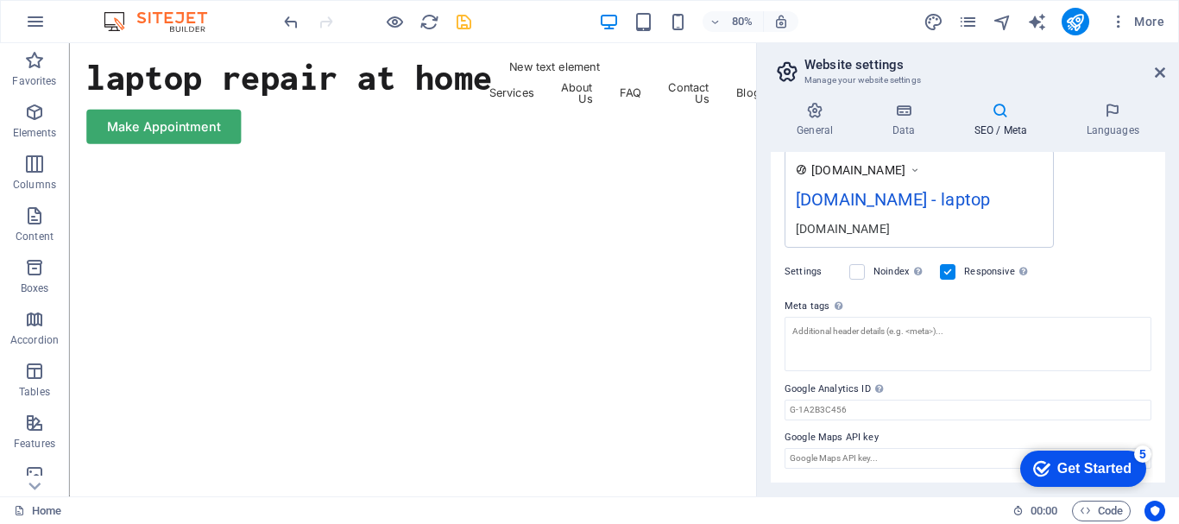
click div "checkmark Get Started 5 First Steps in the Editor Let's guide you through the t…"
click at [431, 18] on icon "reload" at bounding box center [429, 22] width 20 height 20
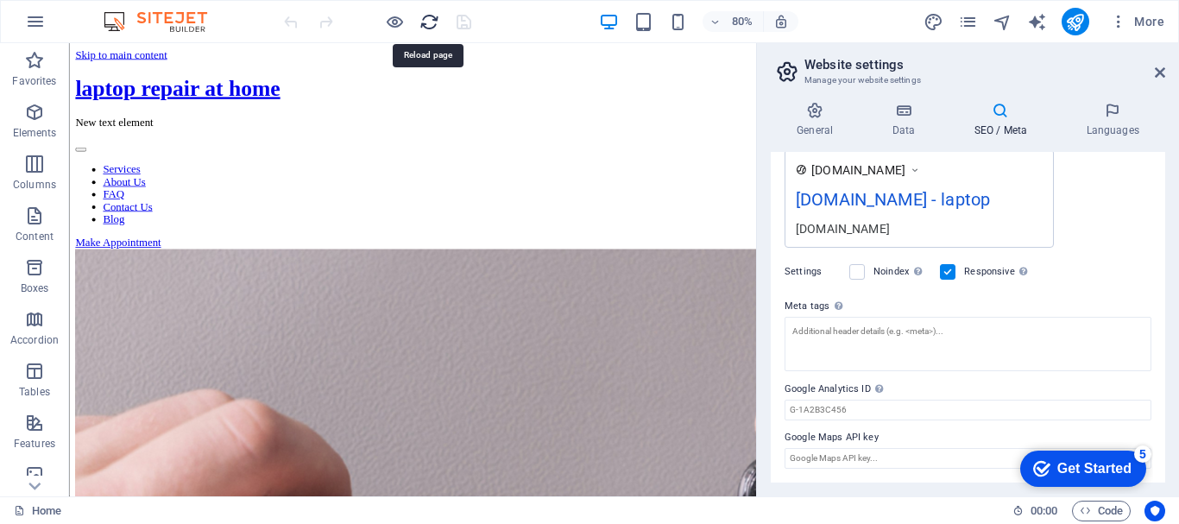
scroll to position [0, 0]
click at [1163, 67] on icon at bounding box center [1160, 73] width 10 height 14
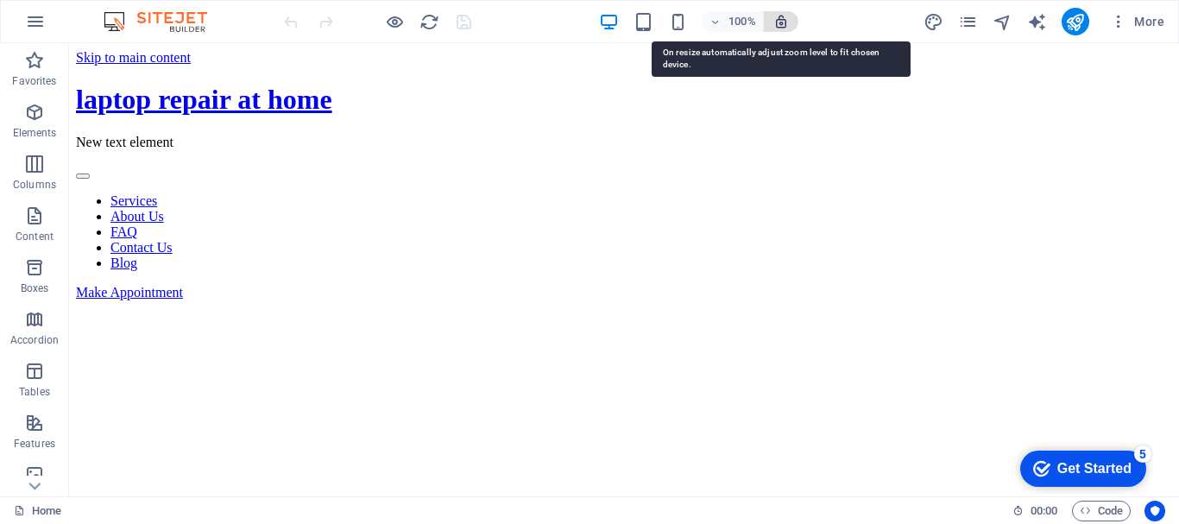
click at [781, 18] on icon "button" at bounding box center [781, 22] width 16 height 16
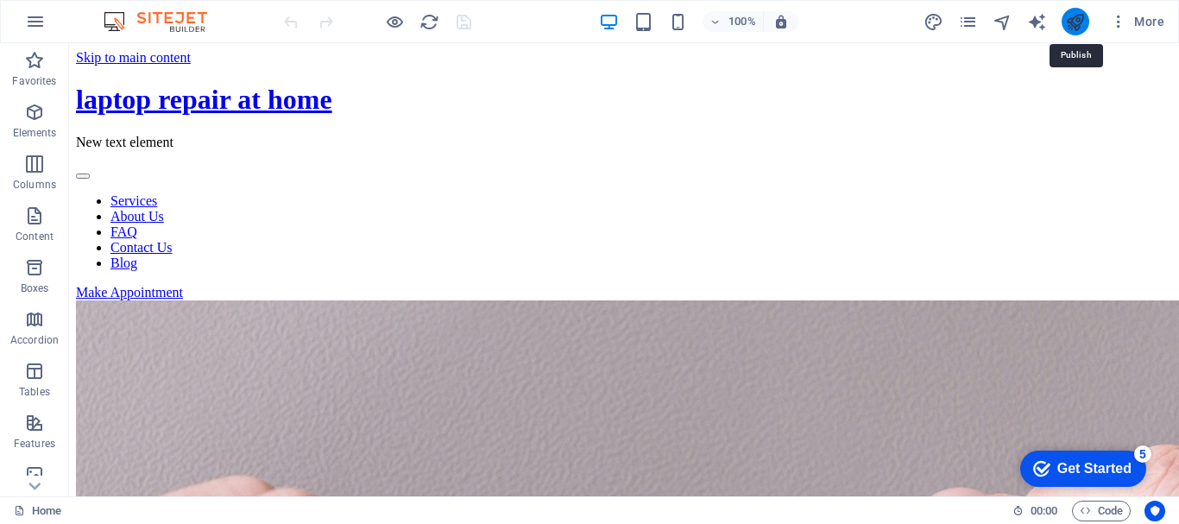
click at [1079, 18] on icon "publish" at bounding box center [1075, 22] width 20 height 20
